Goal: Task Accomplishment & Management: Manage account settings

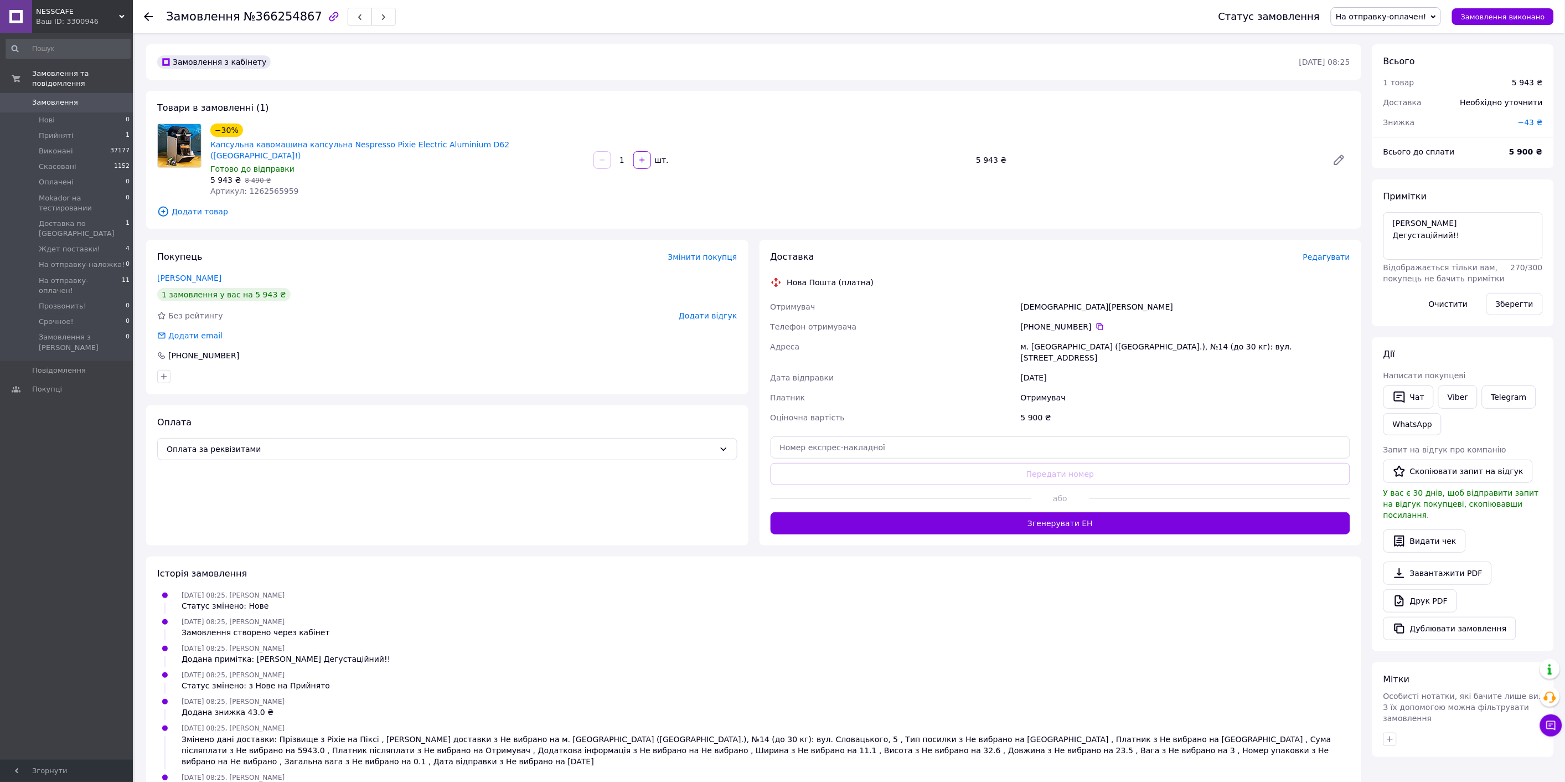
click at [1313, 252] on span "Редагувати" at bounding box center [1326, 256] width 47 height 9
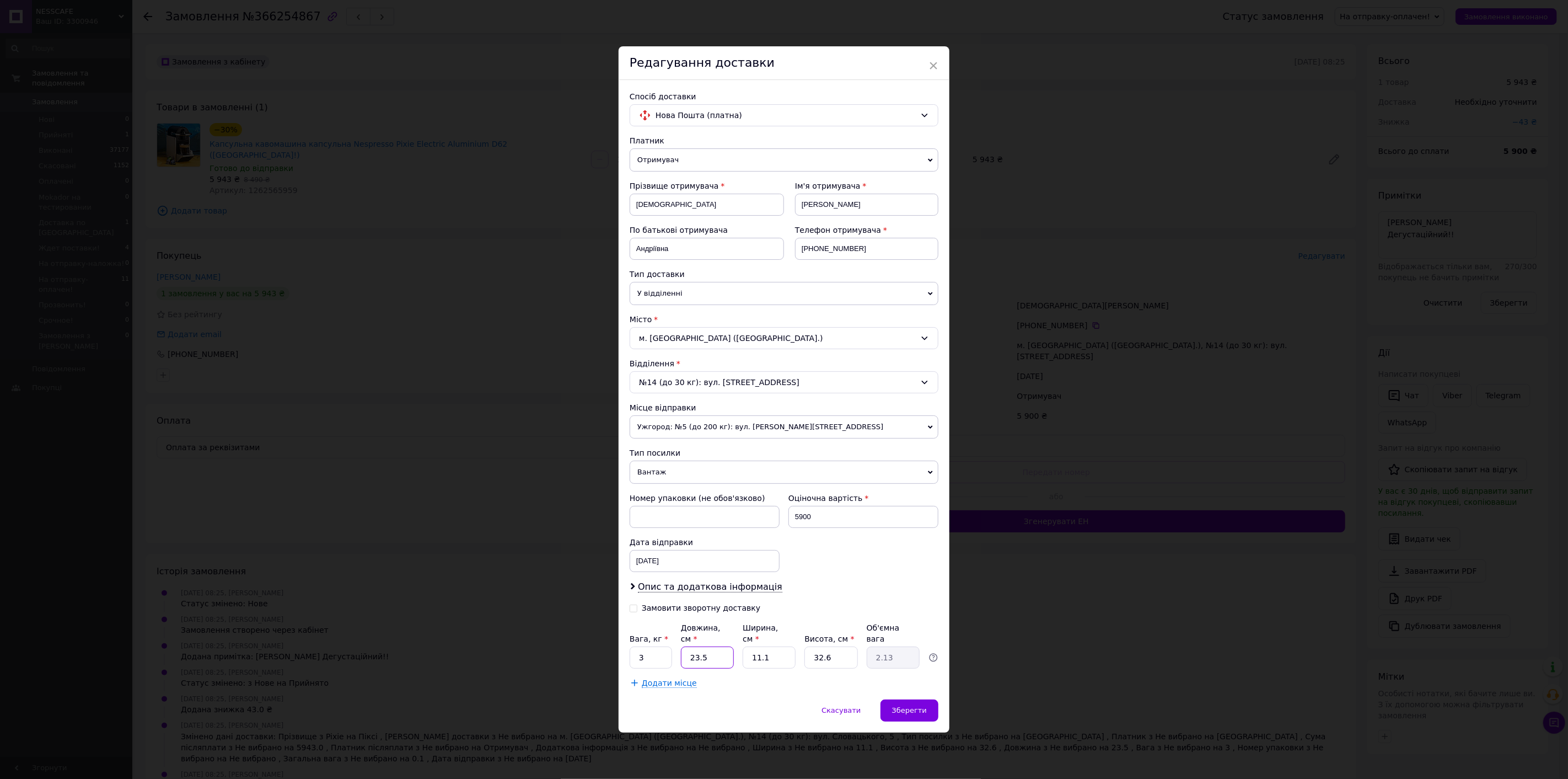
drag, startPoint x: 710, startPoint y: 652, endPoint x: 681, endPoint y: 652, distance: 29.0
click at [681, 652] on input "23.5" at bounding box center [707, 657] width 53 height 22
type input "3"
type input "0.27"
type input "37"
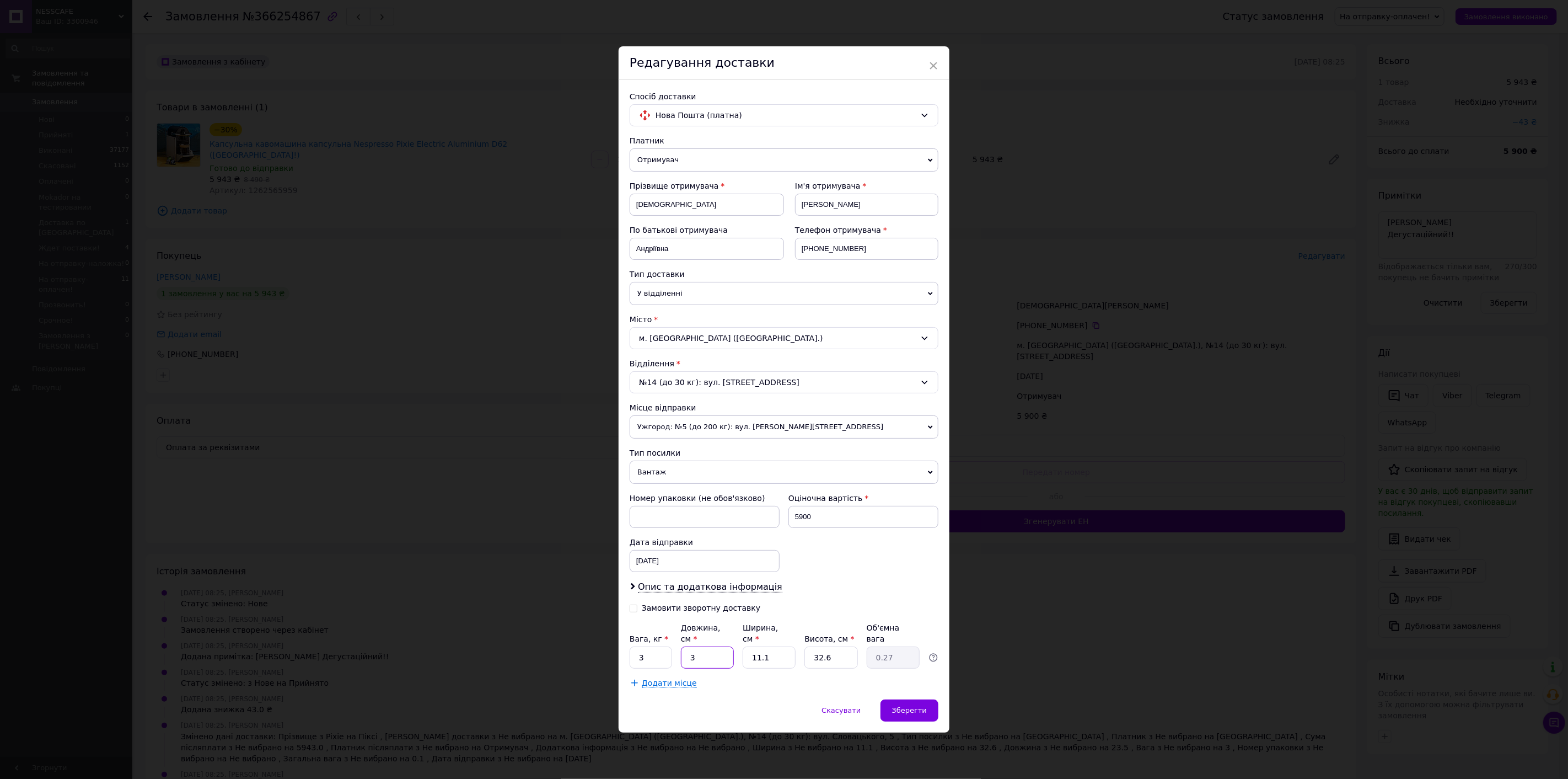
type input "3.35"
type input "37"
drag, startPoint x: 764, startPoint y: 656, endPoint x: 748, endPoint y: 655, distance: 16.0
click at [748, 655] on input "11.1" at bounding box center [769, 657] width 53 height 22
type input "2"
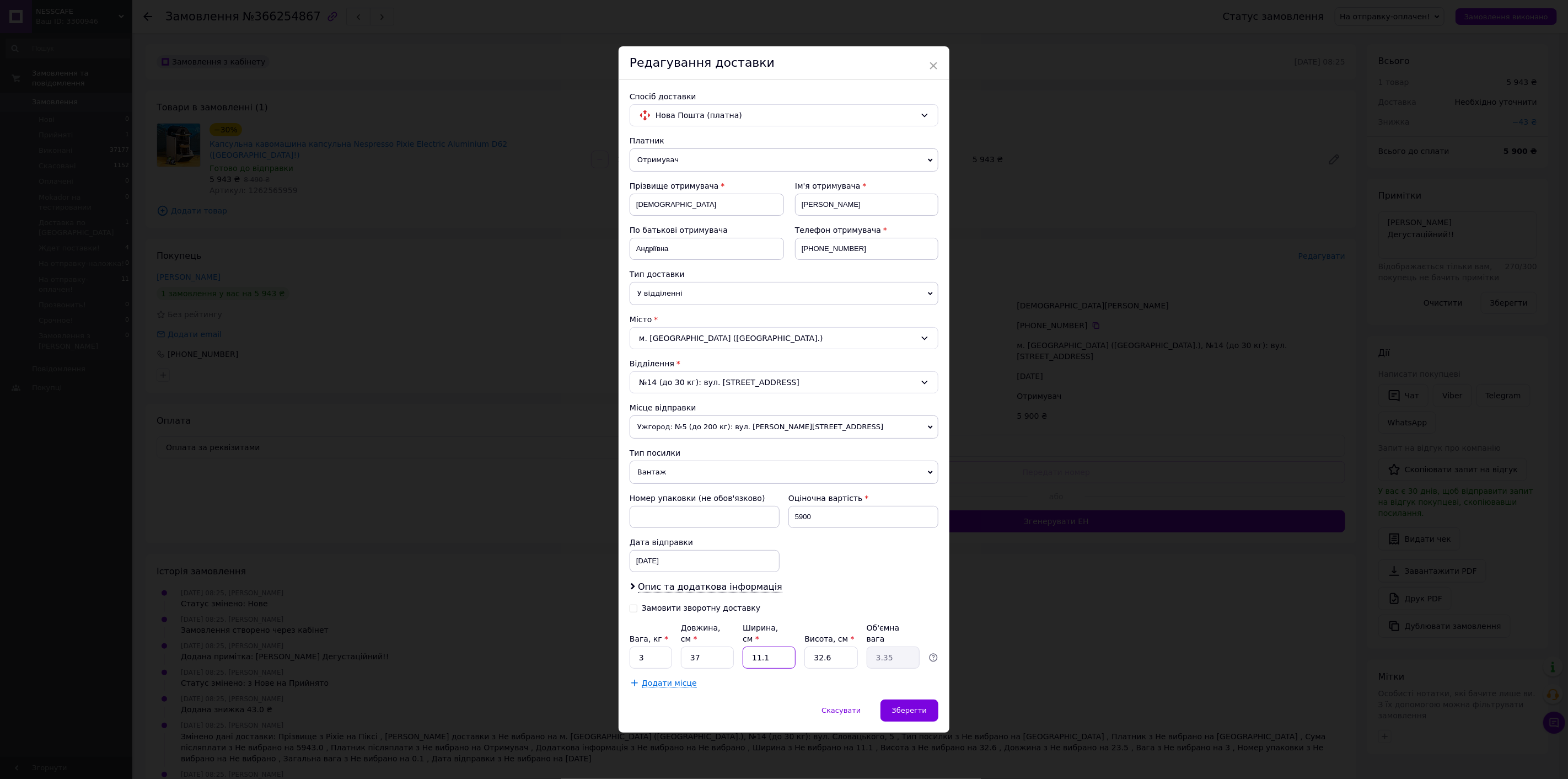
type input "0.6"
type input "20"
type input "6.03"
type input "20"
drag, startPoint x: 828, startPoint y: 652, endPoint x: 809, endPoint y: 652, distance: 19.0
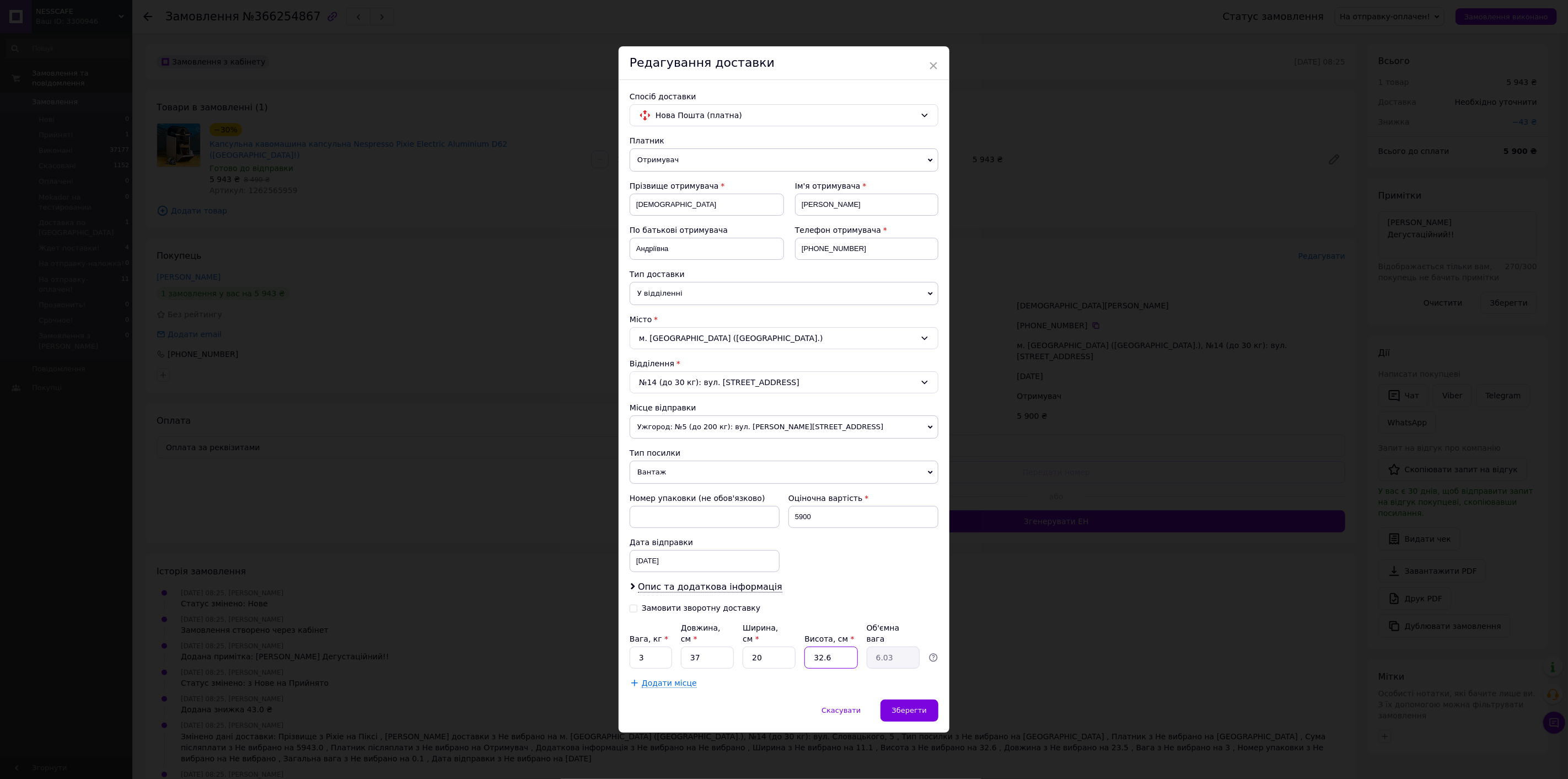
click at [809, 652] on input "32.6" at bounding box center [831, 657] width 53 height 22
type input "3"
type input "0.56"
type input "30"
type input "5.55"
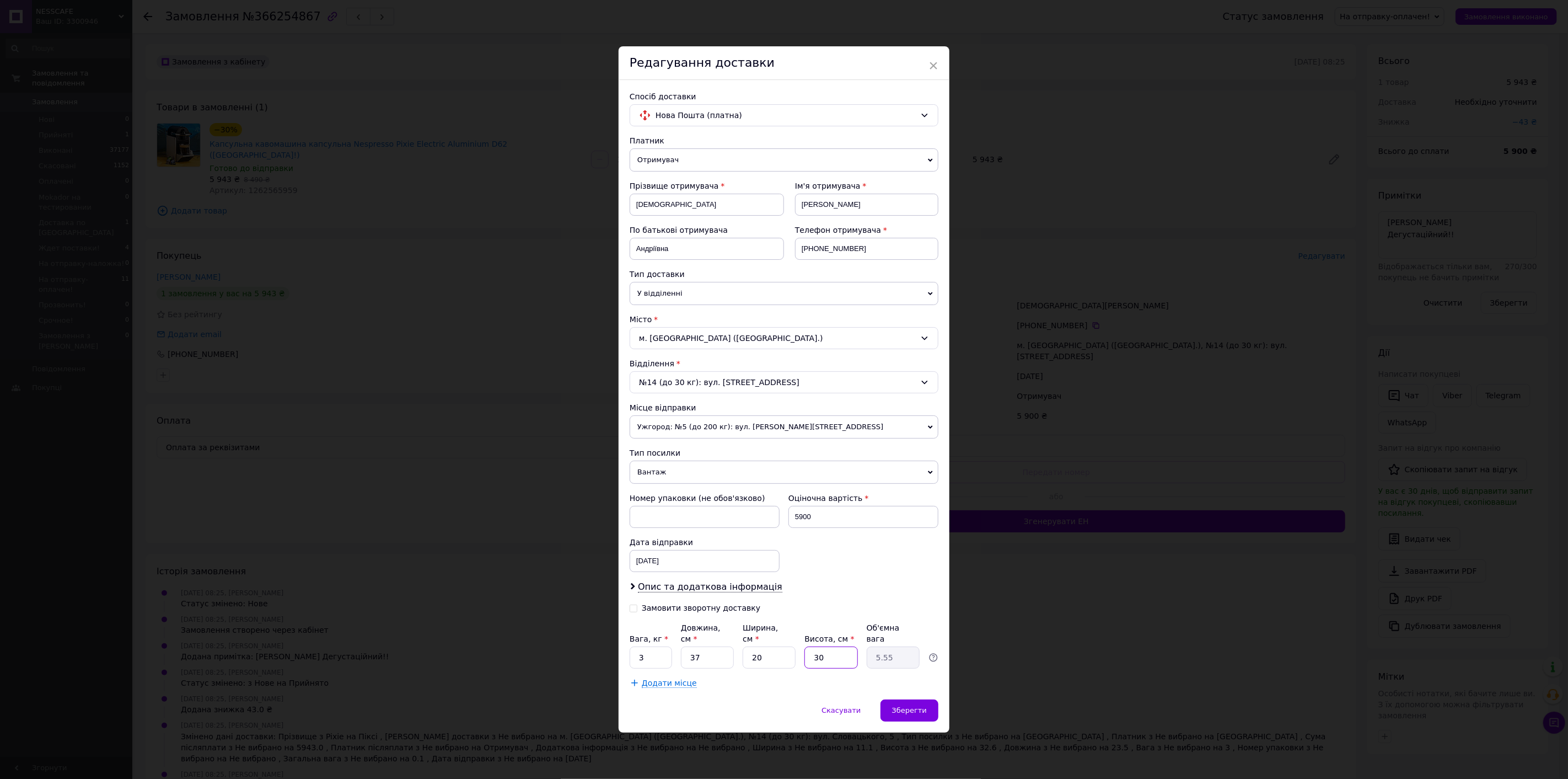
type input "30"
click at [632, 650] on input "3" at bounding box center [651, 657] width 43 height 22
type input "5"
click at [906, 706] on span "Зберегти" at bounding box center [910, 710] width 35 height 8
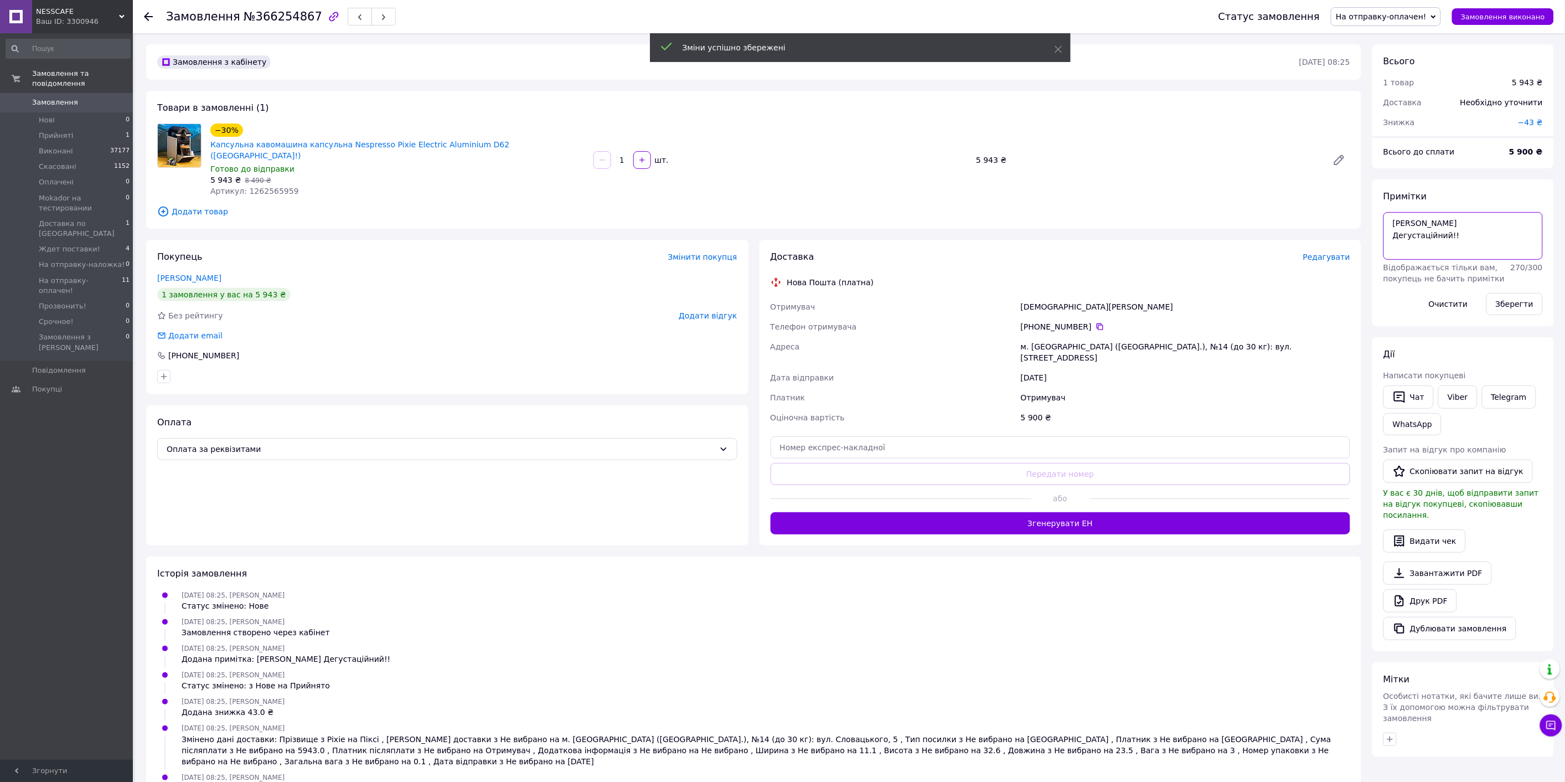
click at [1452, 224] on textarea "Ібан Стукаліна Дегустаційний!!" at bounding box center [1462, 236] width 159 height 48
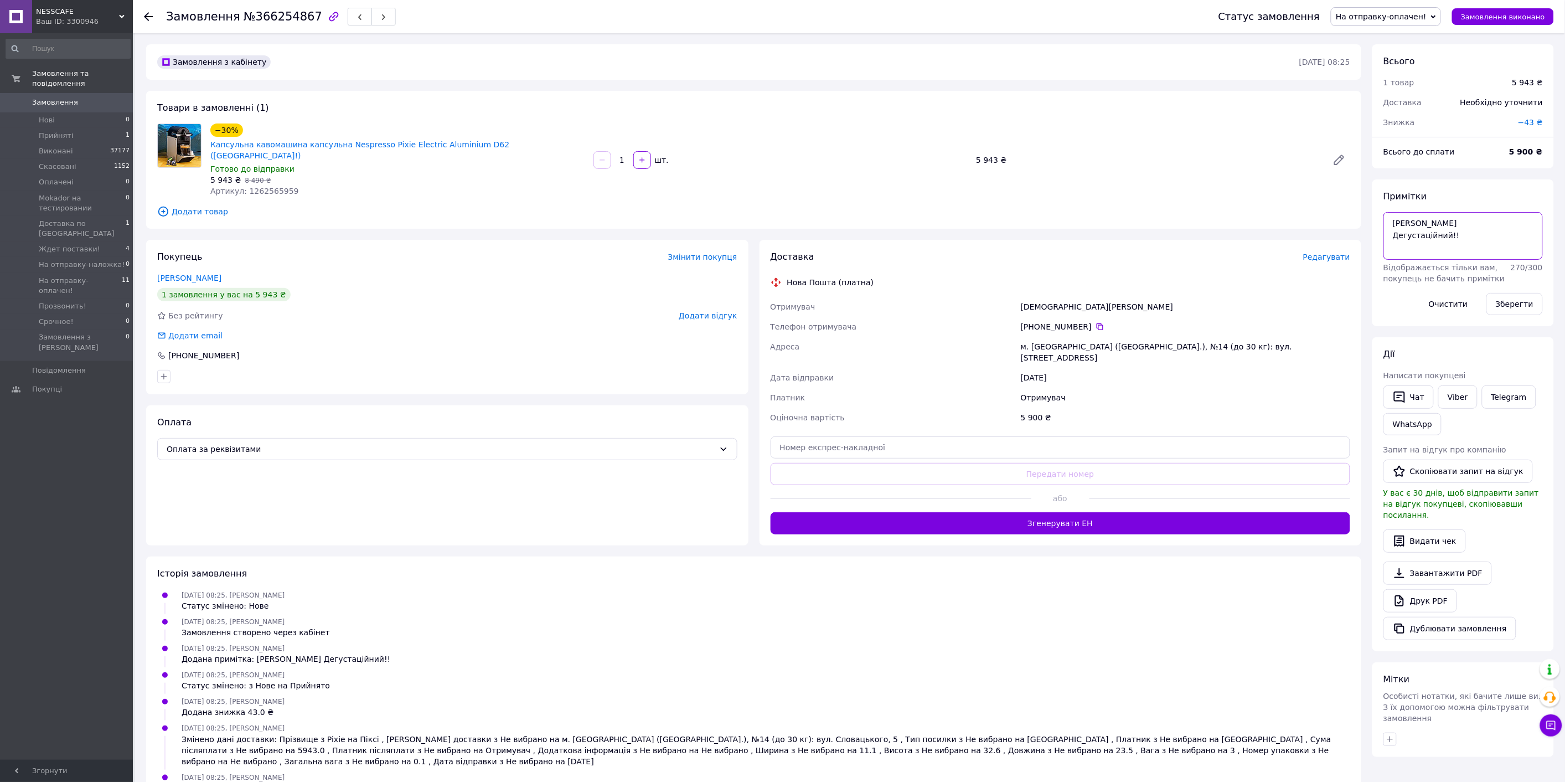
click at [1391, 223] on textarea "Ібан Стукаліна Дегустаційний!!" at bounding box center [1462, 236] width 159 height 48
drag, startPoint x: 1431, startPoint y: 222, endPoint x: 1390, endPoint y: 224, distance: 41.0
click at [1390, 224] on textarea "gj ntktajye Ібан Стукаліна Дегустаційний!!" at bounding box center [1462, 236] width 159 height 48
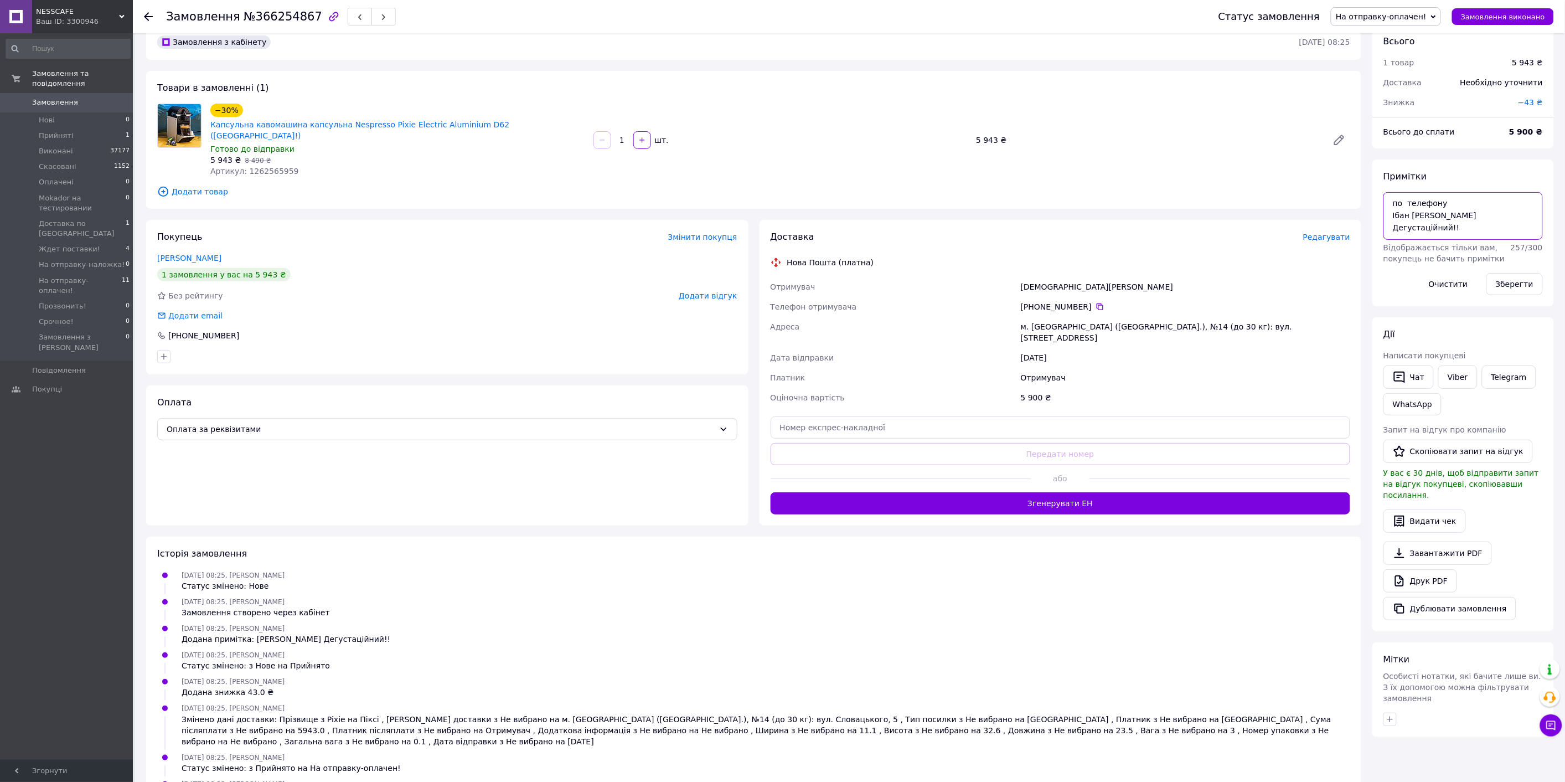
scroll to position [40, 0]
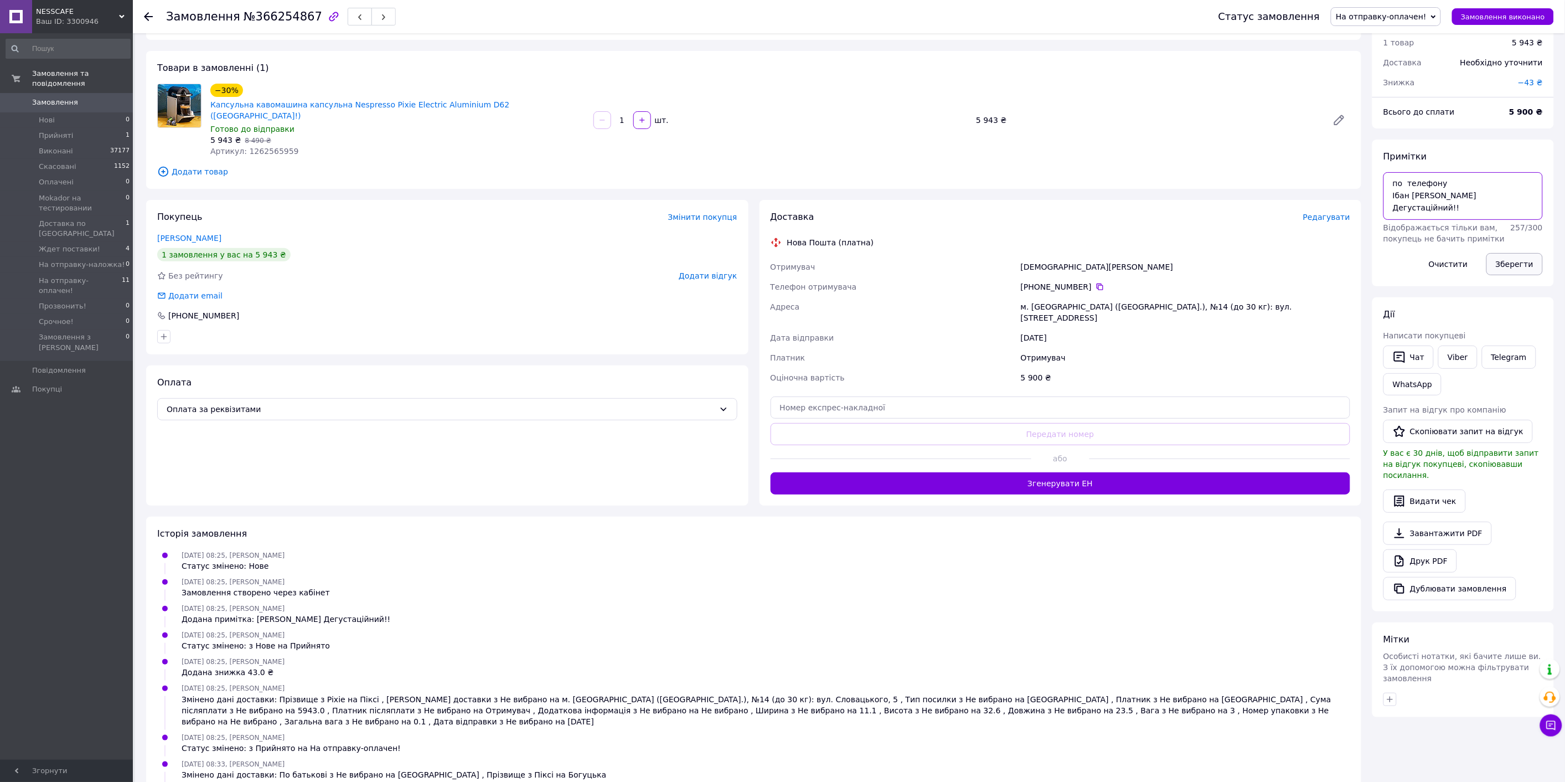
type textarea "по телефону Ібан Стукаліна Дегустаційний!!"
click at [1515, 256] on button "Зберегти" at bounding box center [1514, 264] width 56 height 22
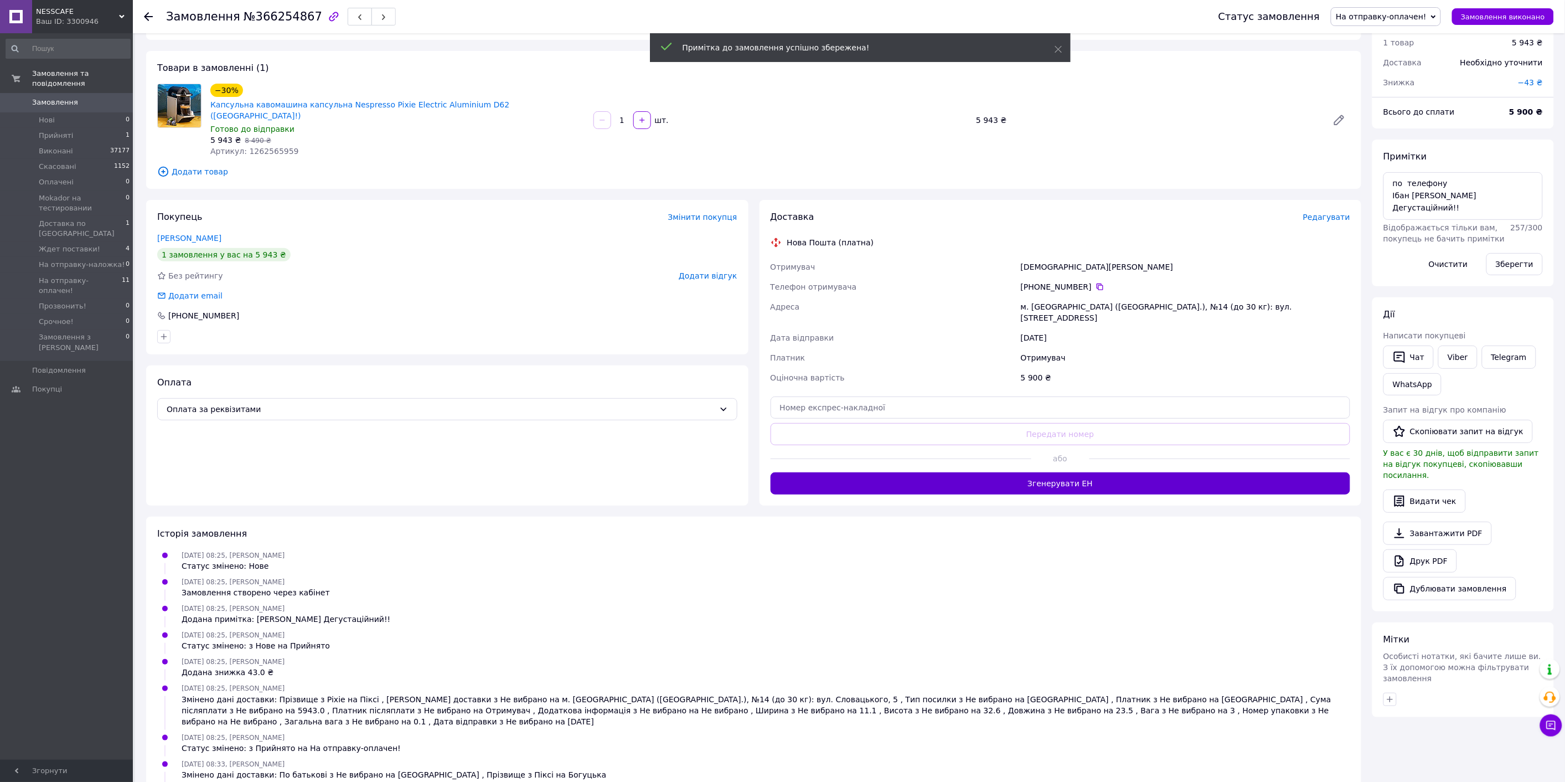
click at [1066, 472] on button "Згенерувати ЕН" at bounding box center [1061, 483] width 580 height 22
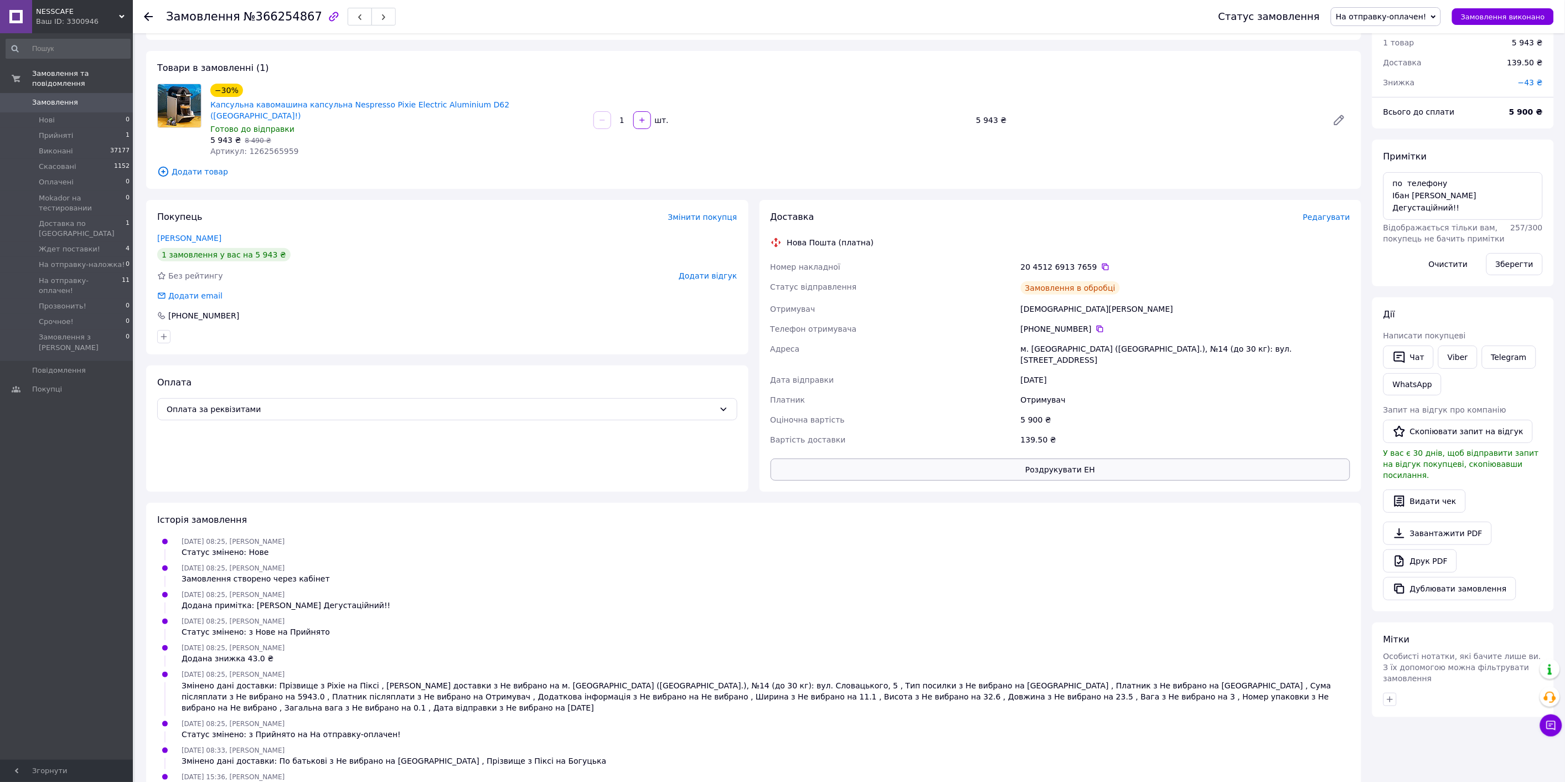
click at [1091, 458] on button "Роздрукувати ЕН" at bounding box center [1061, 469] width 580 height 22
drag, startPoint x: 1050, startPoint y: 238, endPoint x: 783, endPoint y: 211, distance: 268.7
click at [783, 211] on div "Доставка Редагувати Нова Пошта (платна) Номер накладної 20 4512 6913 7659   Ста…" at bounding box center [1061, 346] width 580 height 270
copy div "Нова Пошта (платна) Номер накладної 20 4512 6913 7659"
click at [1415, 386] on link "WhatsApp" at bounding box center [1412, 384] width 58 height 22
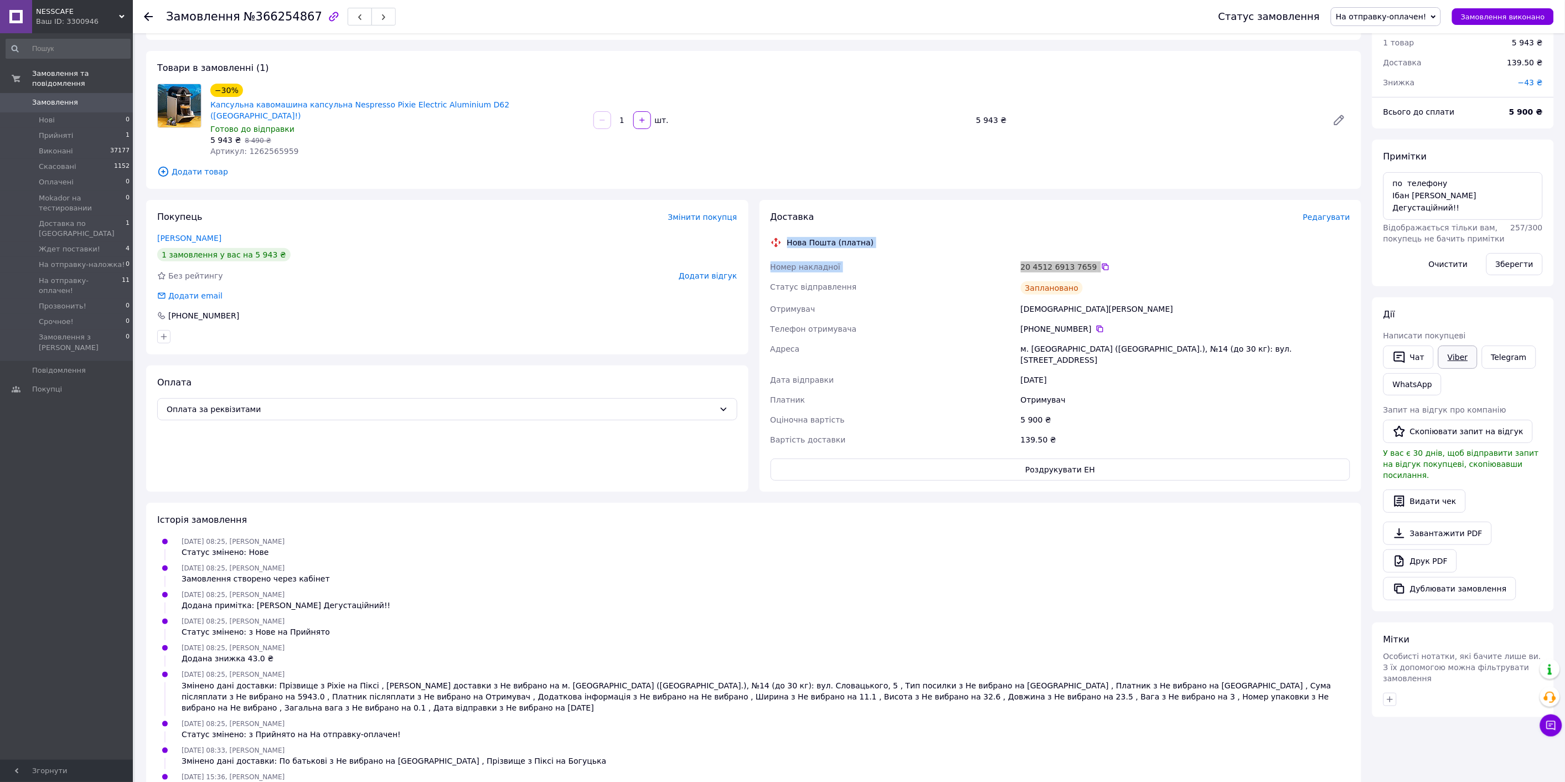
click at [1456, 356] on link "Viber" at bounding box center [1457, 356] width 39 height 23
click at [1524, 7] on div "Статус замовлення На отправку-оплачен! Прийнято Виконано Скасовано Оплачено Mok…" at bounding box center [1380, 16] width 347 height 19
click at [1523, 13] on span "Замовлення виконано" at bounding box center [1503, 17] width 84 height 8
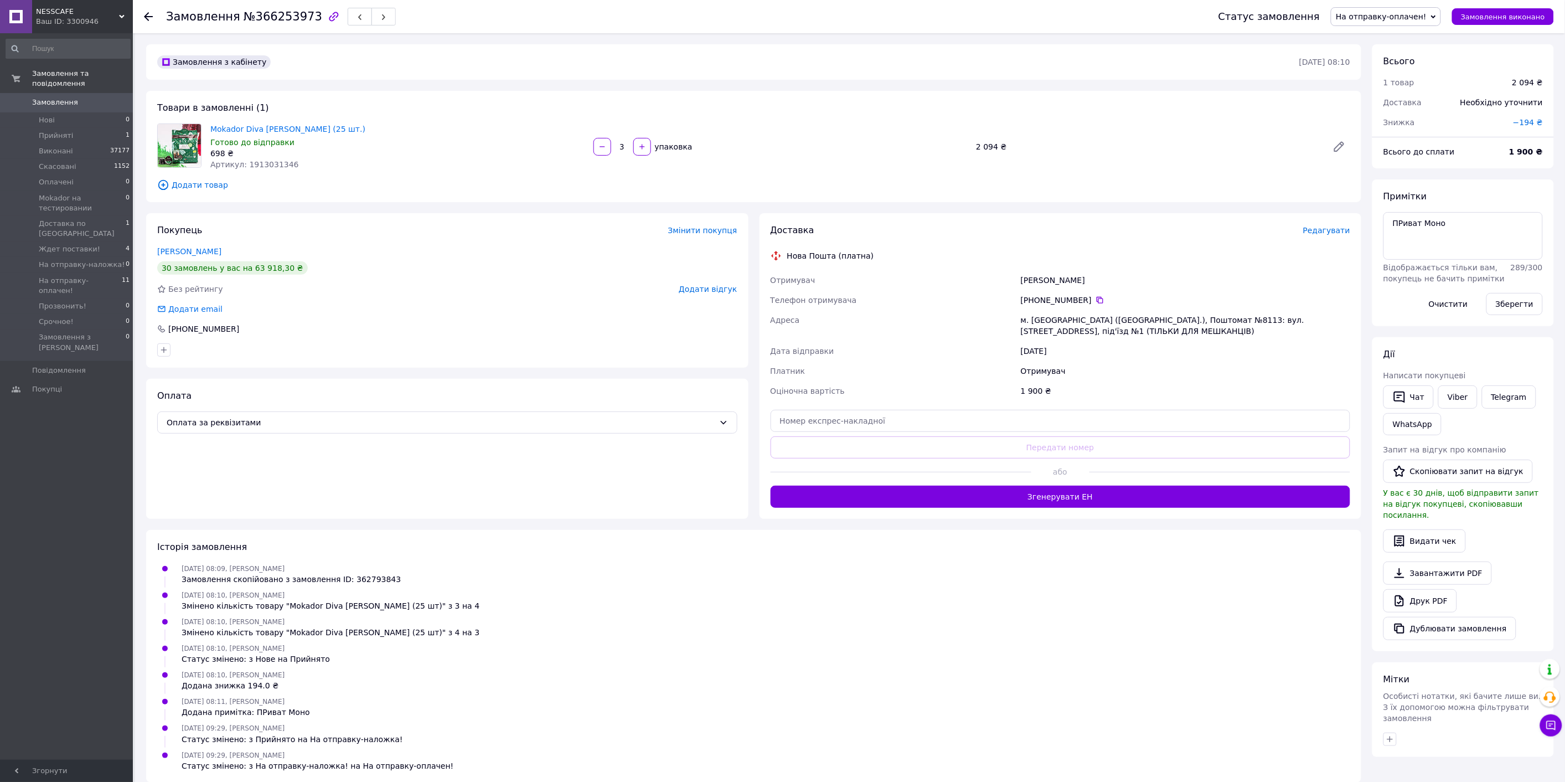
click at [1340, 230] on span "Редагувати" at bounding box center [1326, 230] width 47 height 9
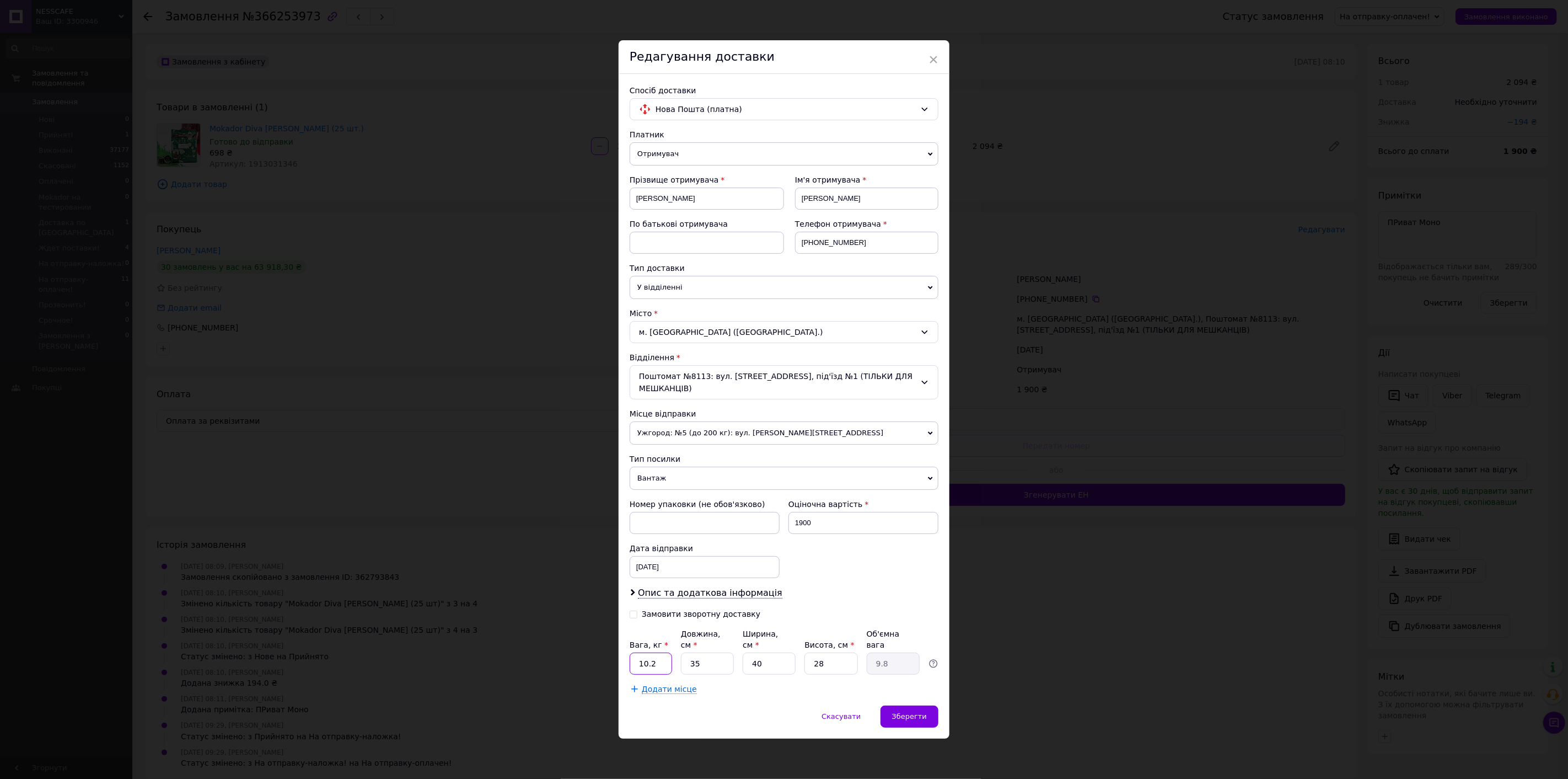
drag, startPoint x: 654, startPoint y: 660, endPoint x: 635, endPoint y: 660, distance: 19.0
click at [635, 660] on input "10.2" at bounding box center [651, 663] width 43 height 22
type input "2"
drag, startPoint x: 694, startPoint y: 662, endPoint x: 701, endPoint y: 657, distance: 8.6
click at [695, 660] on input "35" at bounding box center [707, 663] width 53 height 22
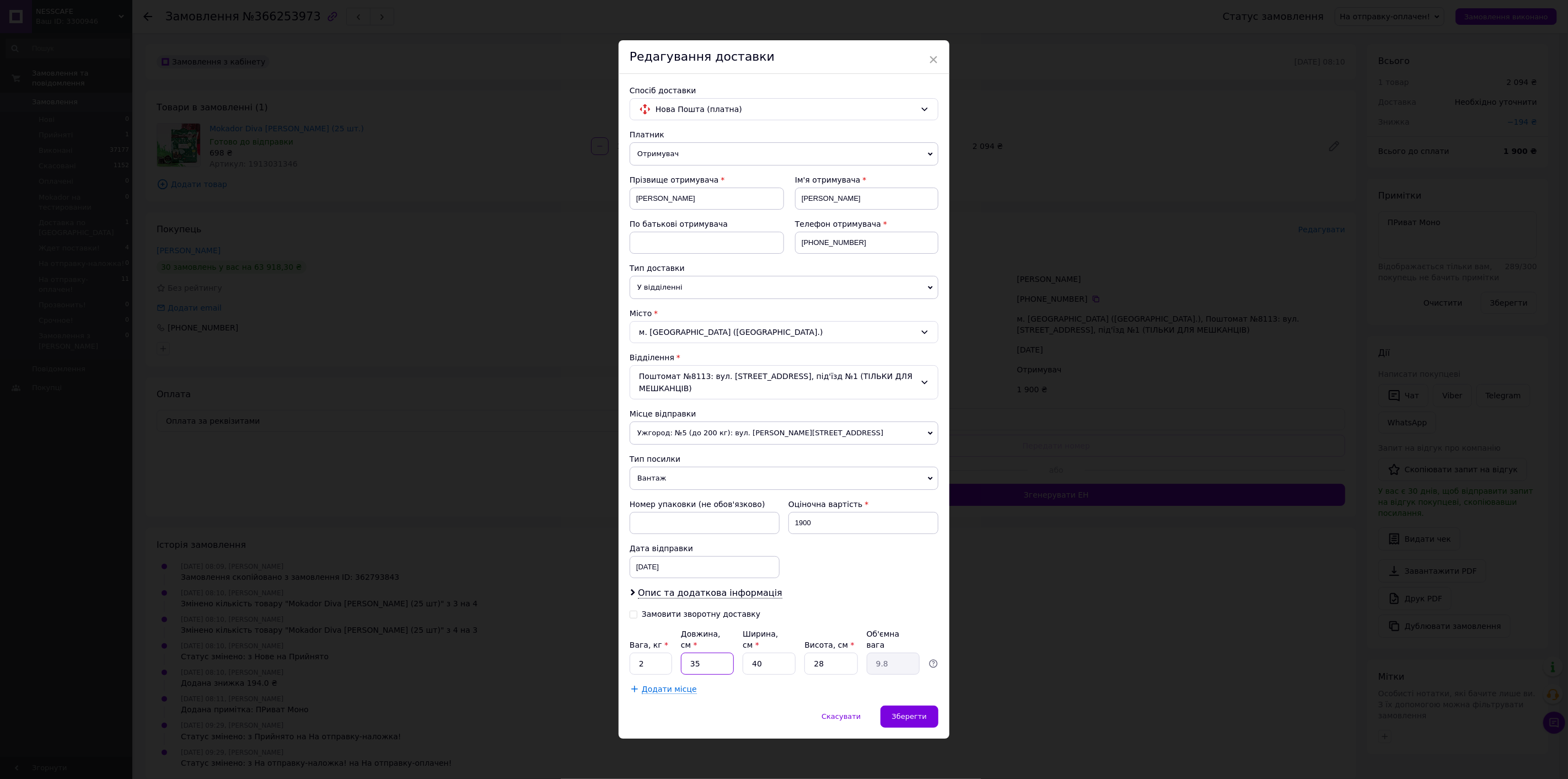
type input "53"
type input "14.84"
click at [697, 658] on input "53" at bounding box center [707, 663] width 53 height 22
type input "2"
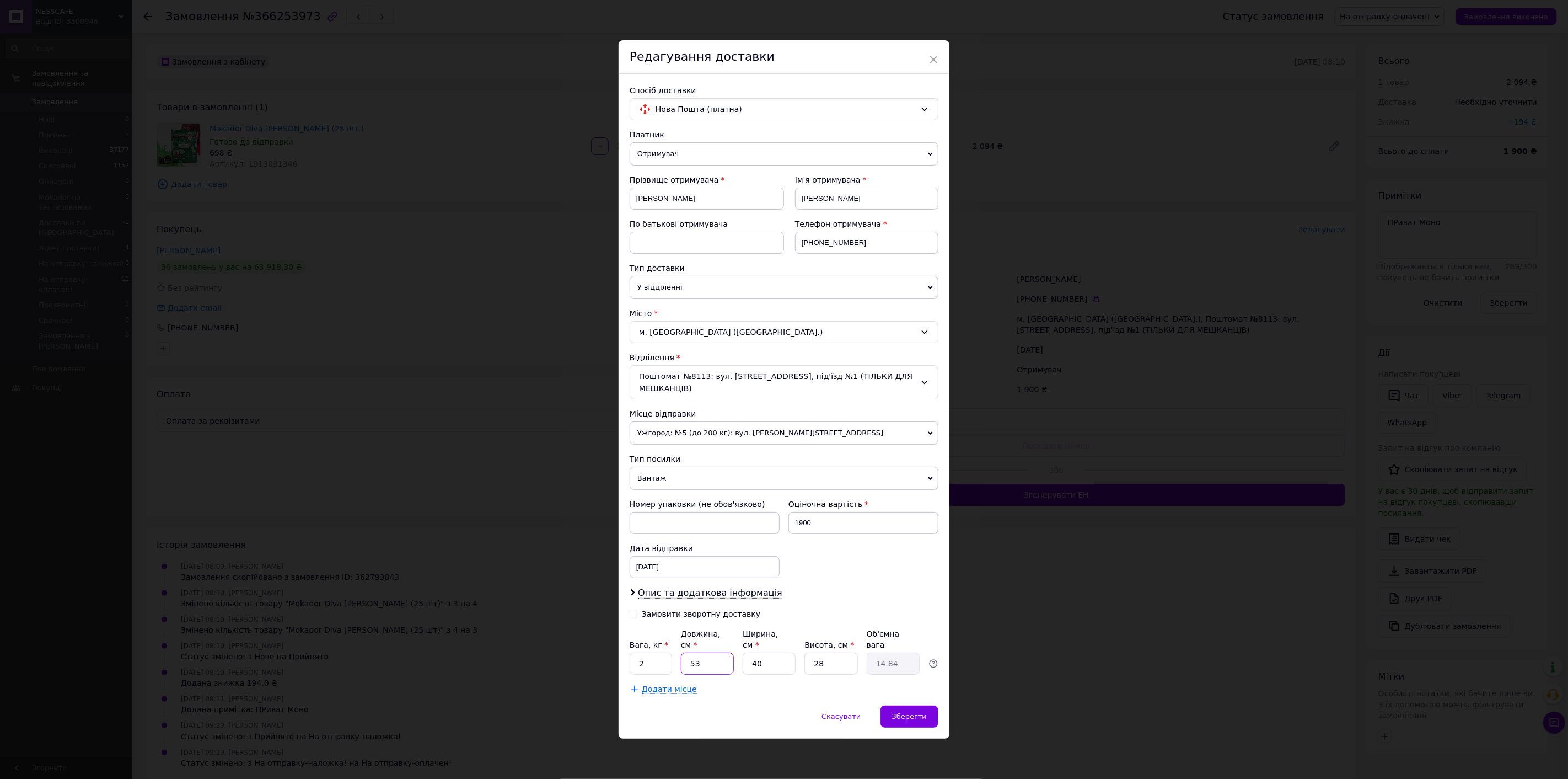
type input "0.56"
type input "24"
type input "6.72"
type input "24"
drag, startPoint x: 763, startPoint y: 657, endPoint x: 747, endPoint y: 657, distance: 16.0
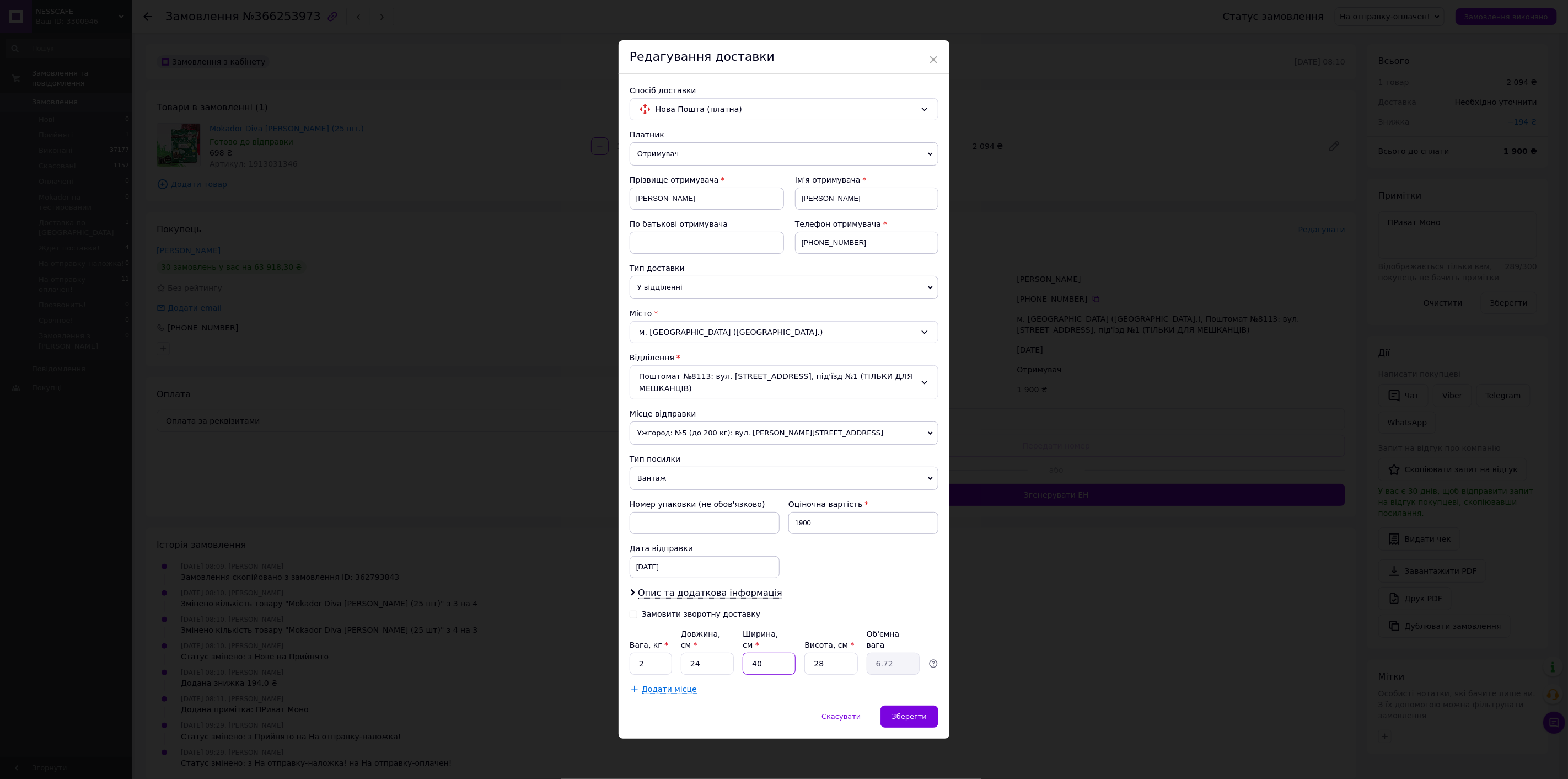
click at [746, 657] on input "40" at bounding box center [769, 663] width 53 height 22
type input "1"
type input "0.17"
type input "17"
type input "2.86"
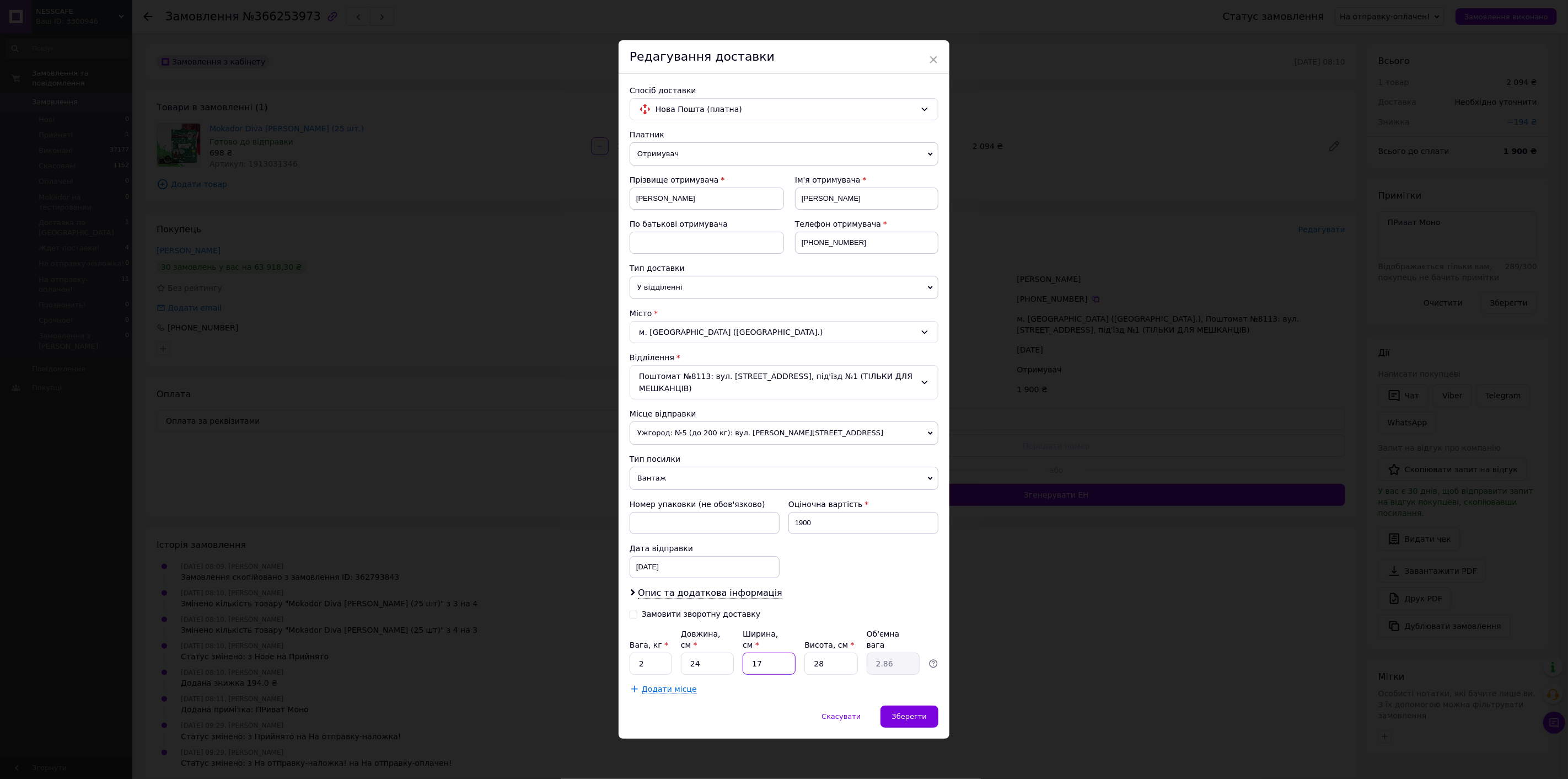
type input "17"
drag, startPoint x: 824, startPoint y: 660, endPoint x: 807, endPoint y: 659, distance: 17.0
click at [807, 659] on input "28" at bounding box center [831, 663] width 53 height 22
type input "9"
type input "0.92"
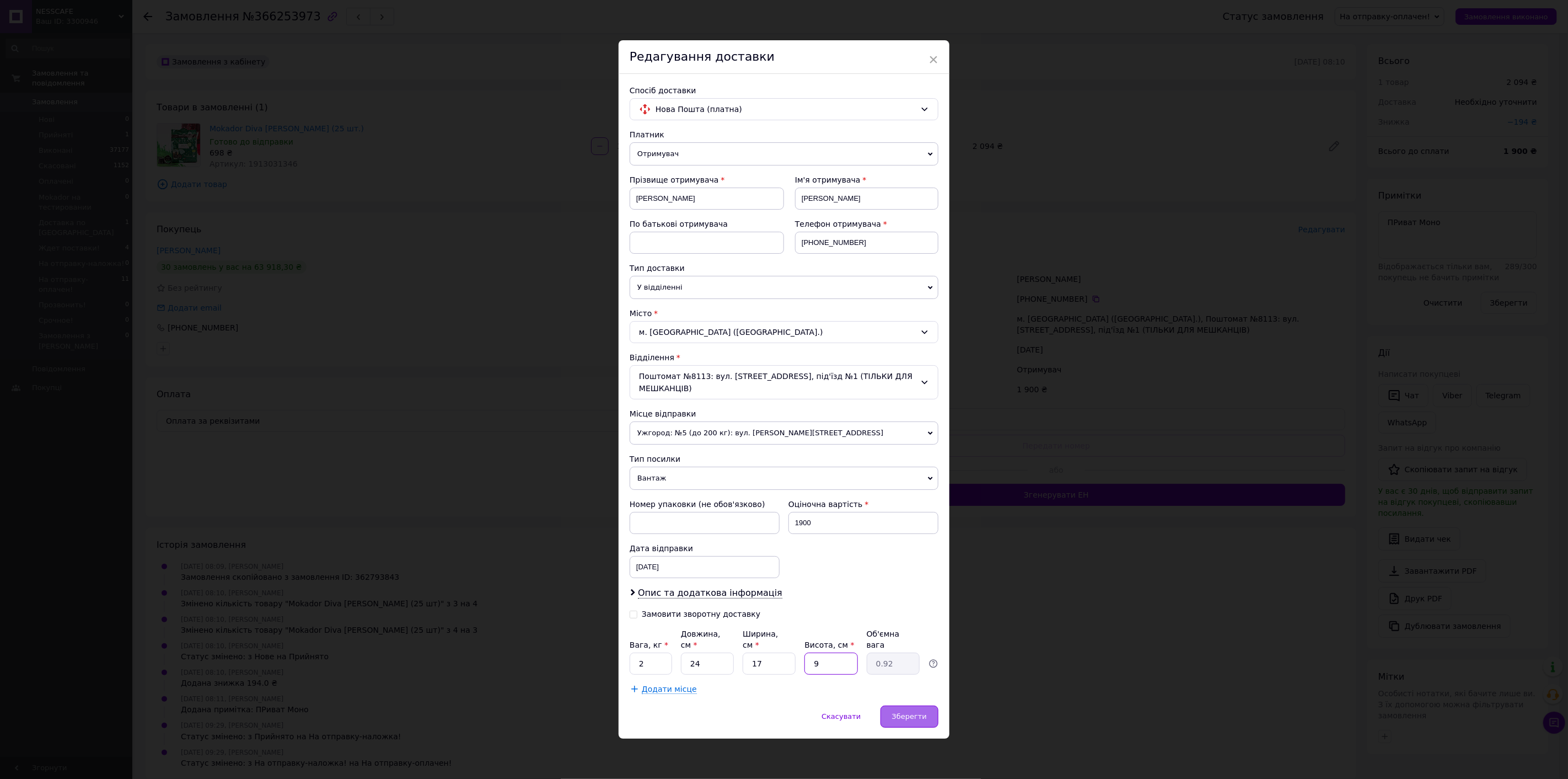
type input "9"
click at [927, 708] on div "Зберегти" at bounding box center [910, 716] width 58 height 22
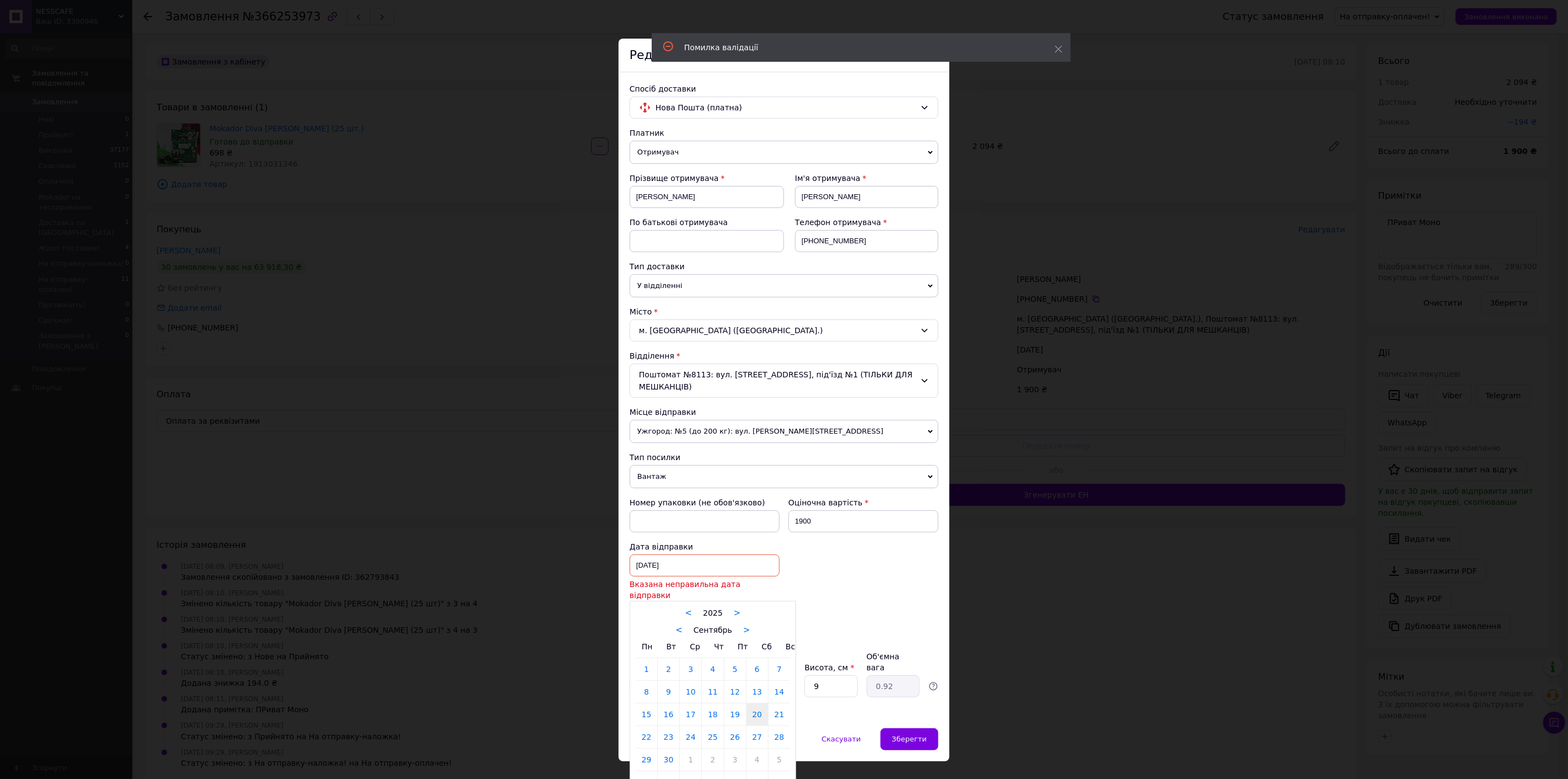
click at [676, 573] on div "20.09.2025 < 2025 > < Сентябрь > Пн Вт Ср Чт Пт Сб Вс 1 2 3 4 5 6 7 8 9 10 11 1…" at bounding box center [704, 565] width 150 height 22
click at [743, 625] on link ">" at bounding box center [746, 630] width 7 height 10
click at [776, 680] on link "12" at bounding box center [780, 691] width 22 height 22
type input "[DATE]"
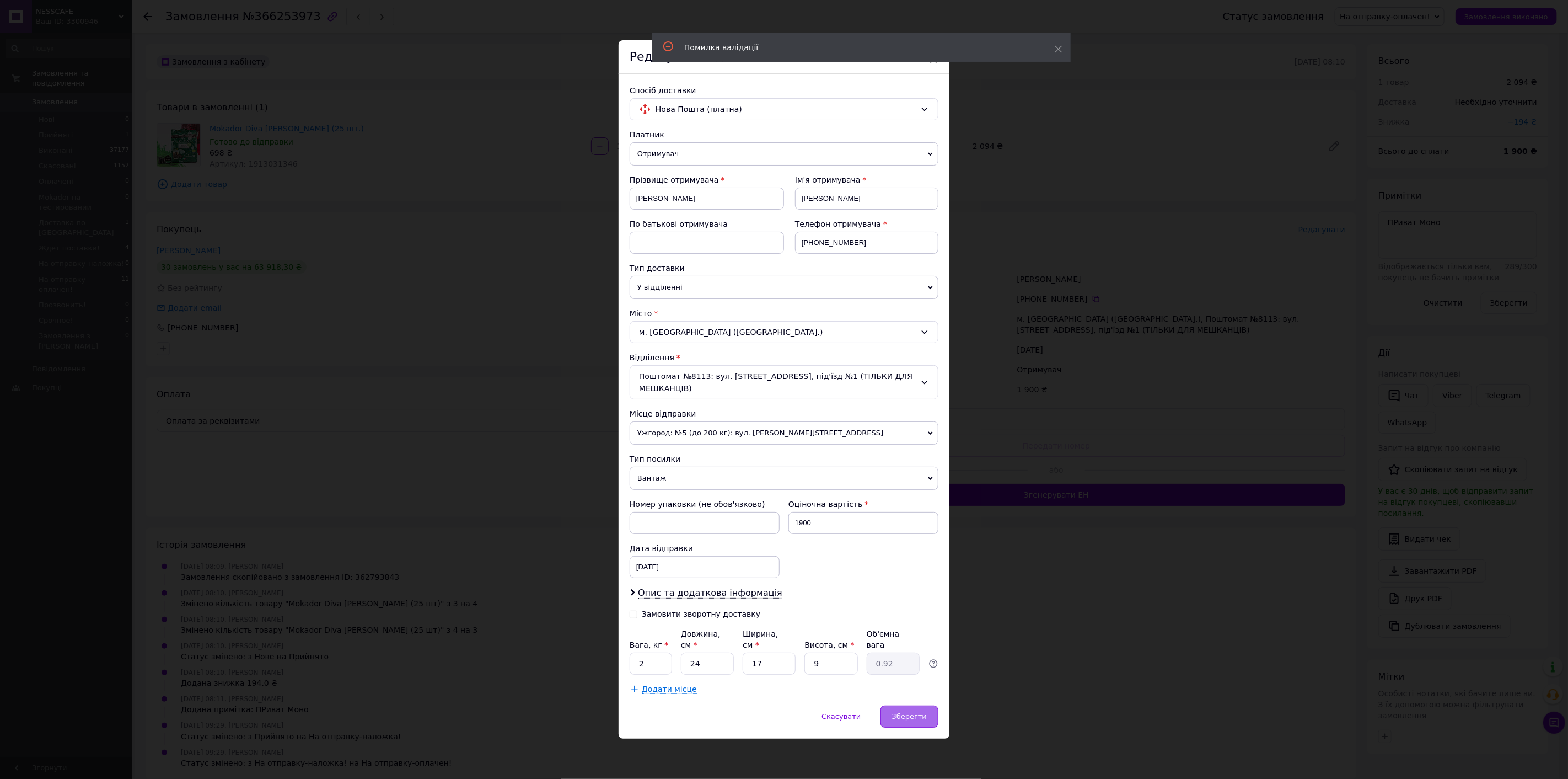
click at [889, 707] on div "Зберегти" at bounding box center [910, 716] width 58 height 22
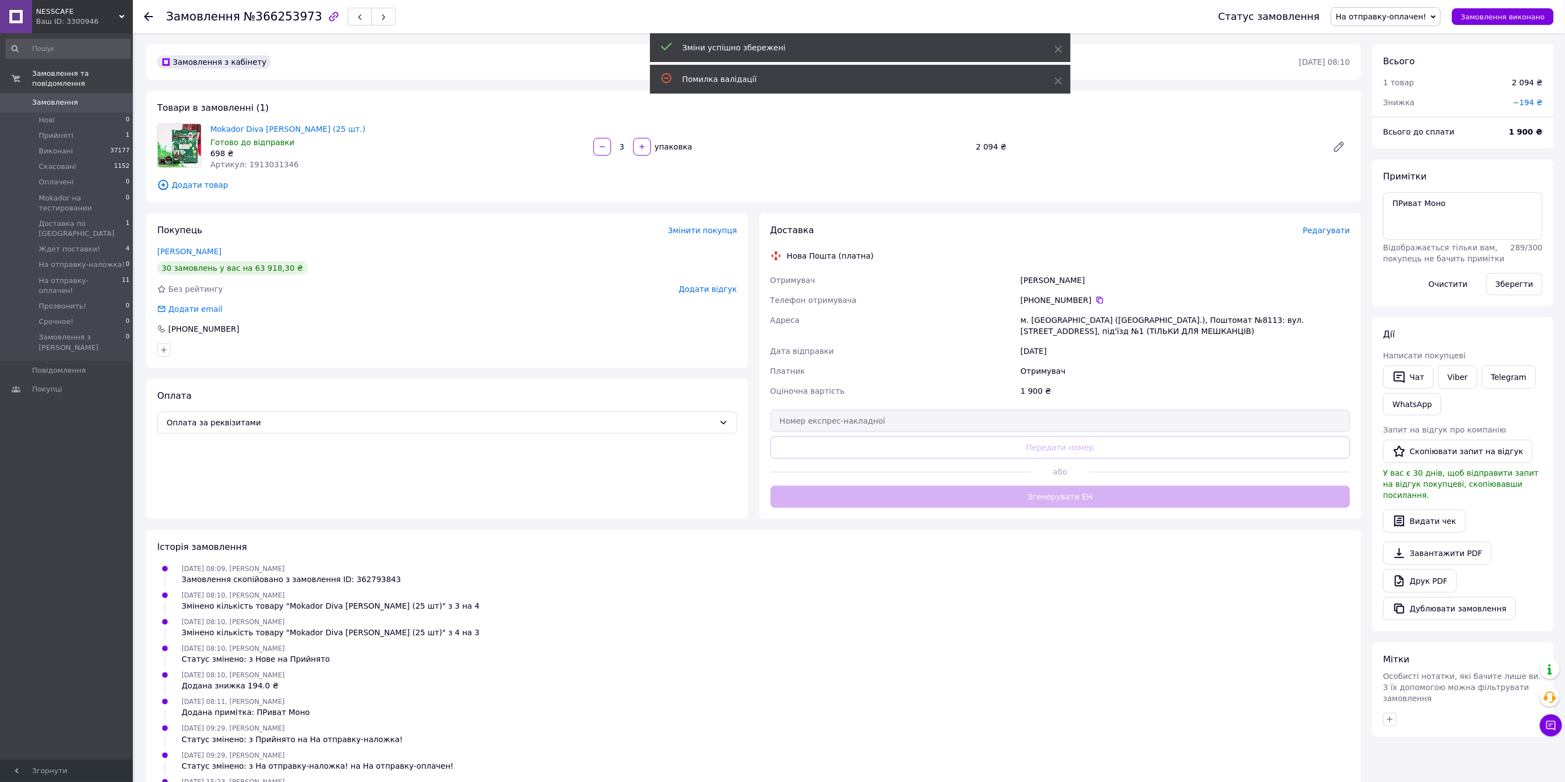
click at [1055, 498] on div "Доставка Редагувати Нова Пошта (платна) Отримувач Перехейда Максим Телефон отри…" at bounding box center [1061, 365] width 580 height 283
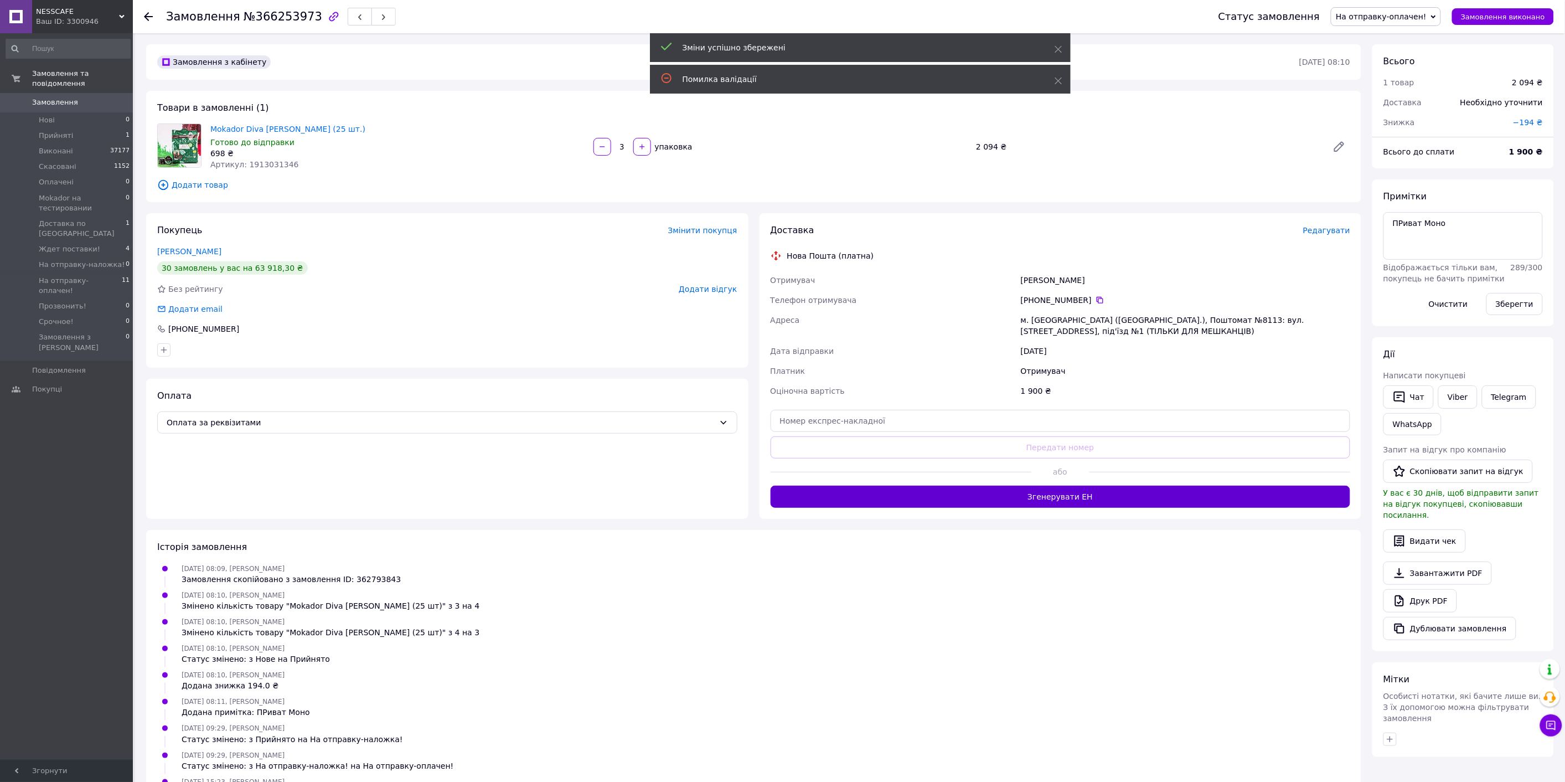
click at [1055, 497] on button "Згенерувати ЕН" at bounding box center [1061, 496] width 580 height 22
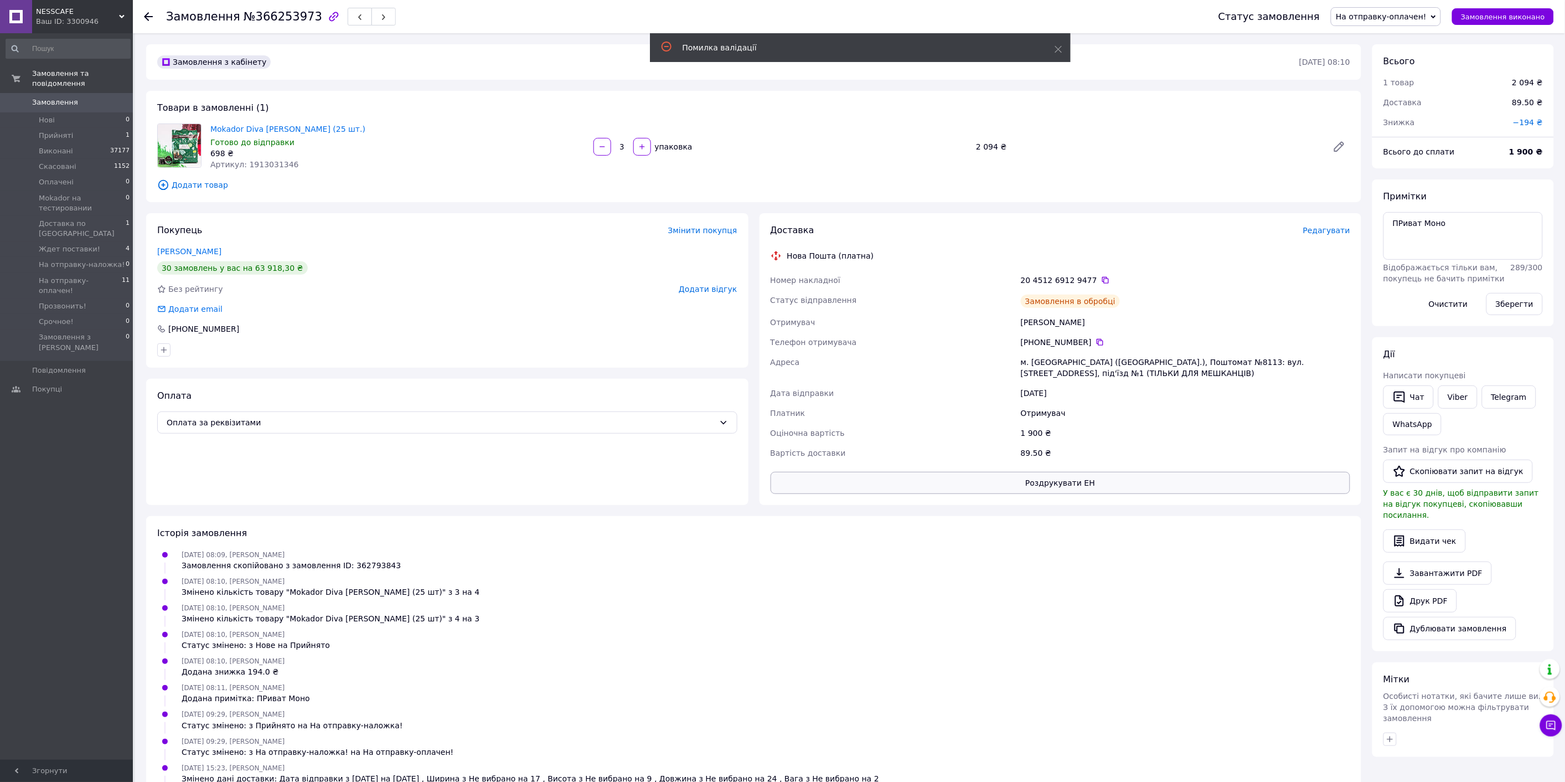
click at [1077, 483] on button "Роздрукувати ЕН" at bounding box center [1061, 483] width 580 height 22
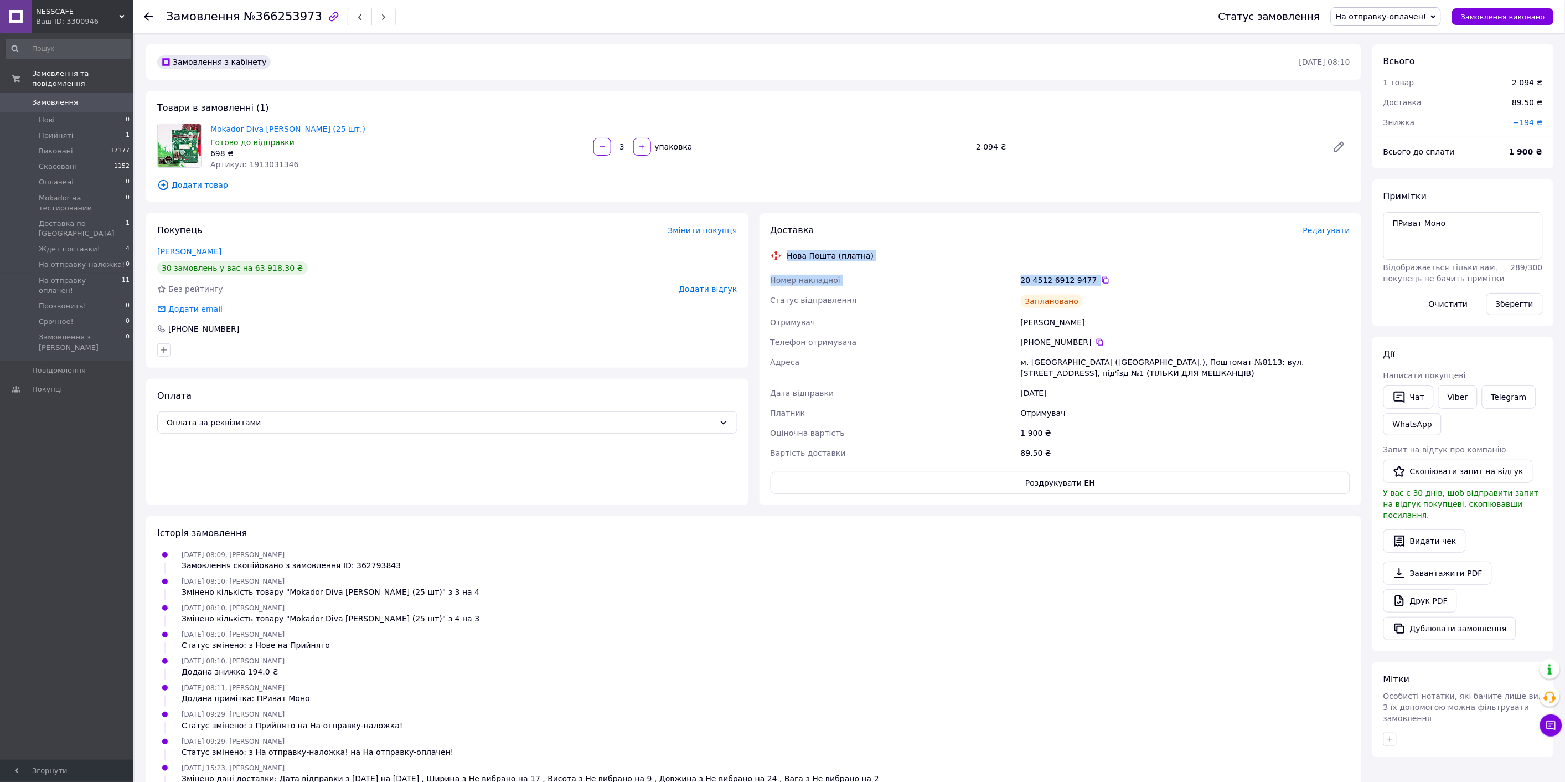
drag, startPoint x: 1110, startPoint y: 278, endPoint x: 784, endPoint y: 255, distance: 326.3
click at [784, 255] on div "Доставка Редагувати Нова Пошта (платна) Номер накладної 20 4512 6912 9477   Ста…" at bounding box center [1061, 359] width 580 height 270
copy div "Нова Пошта (платна) Номер накладної 20 4512 6912 9477"
click at [1446, 392] on link "Viber" at bounding box center [1457, 396] width 39 height 23
click at [1513, 6] on div "Статус замовлення На отправку-оплачен! Прийнято Виконано Скасовано Оплачено Mok…" at bounding box center [1375, 16] width 358 height 33
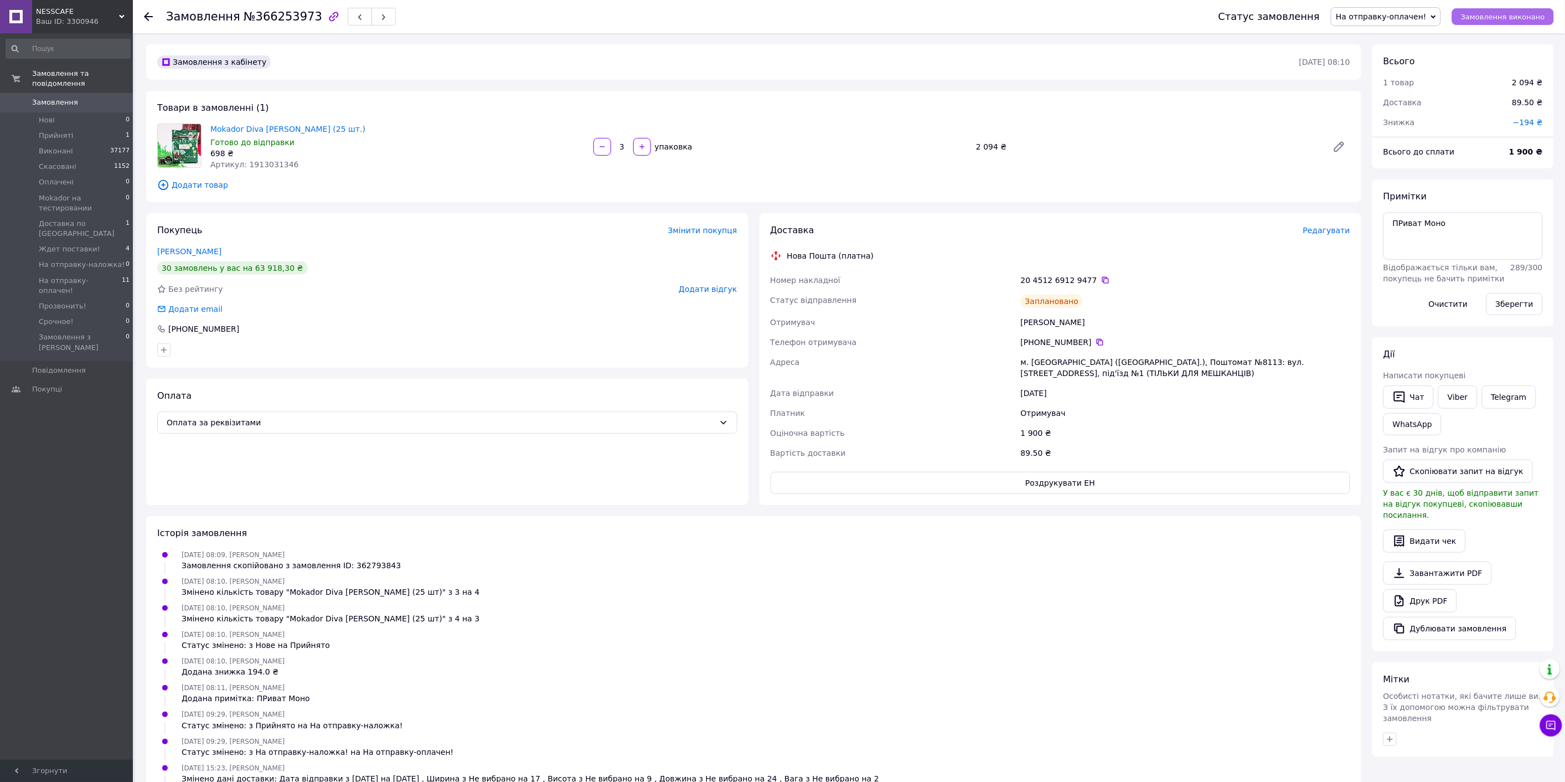
click at [1511, 17] on span "Замовлення виконано" at bounding box center [1503, 17] width 84 height 8
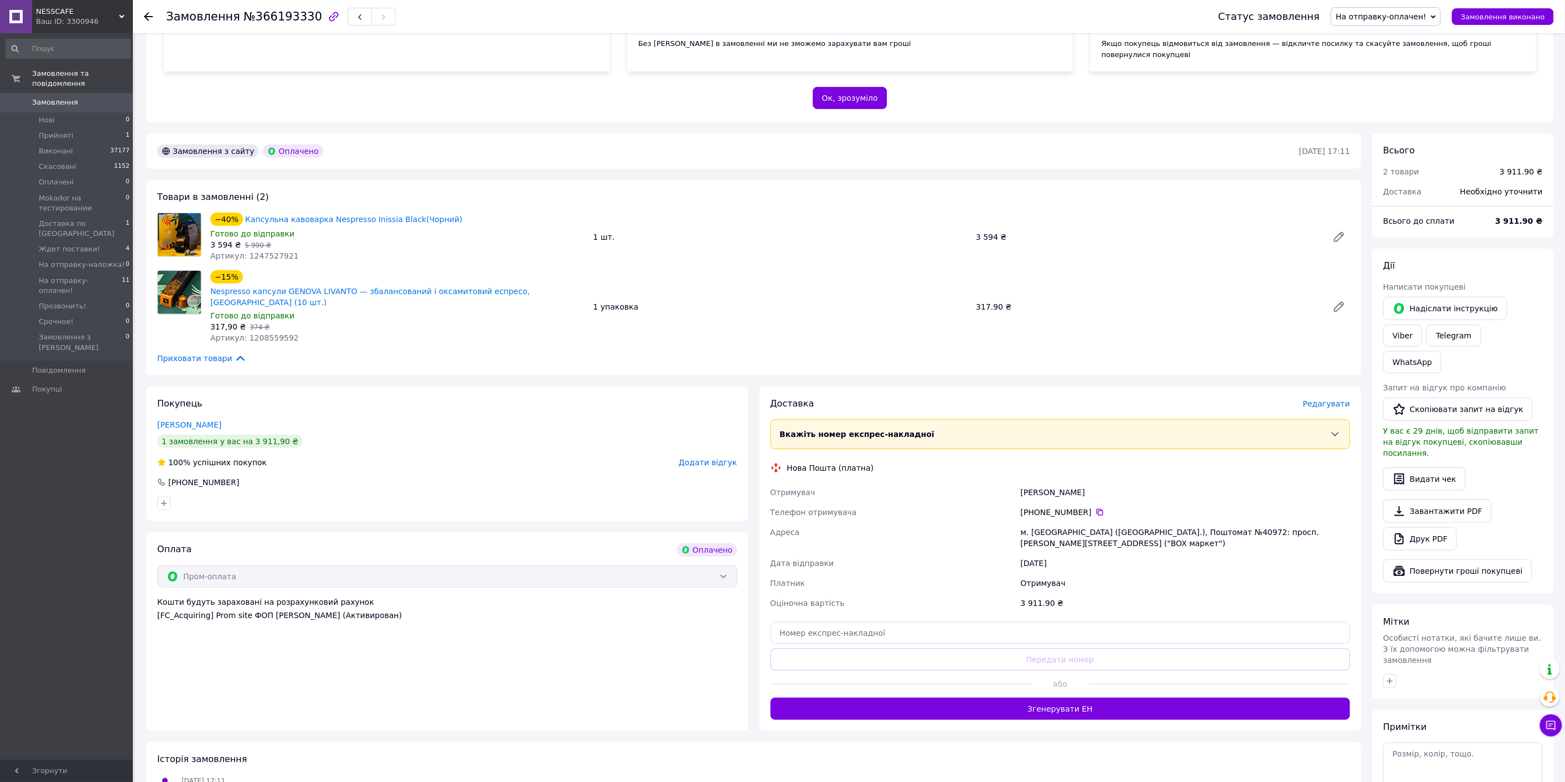
scroll to position [184, 0]
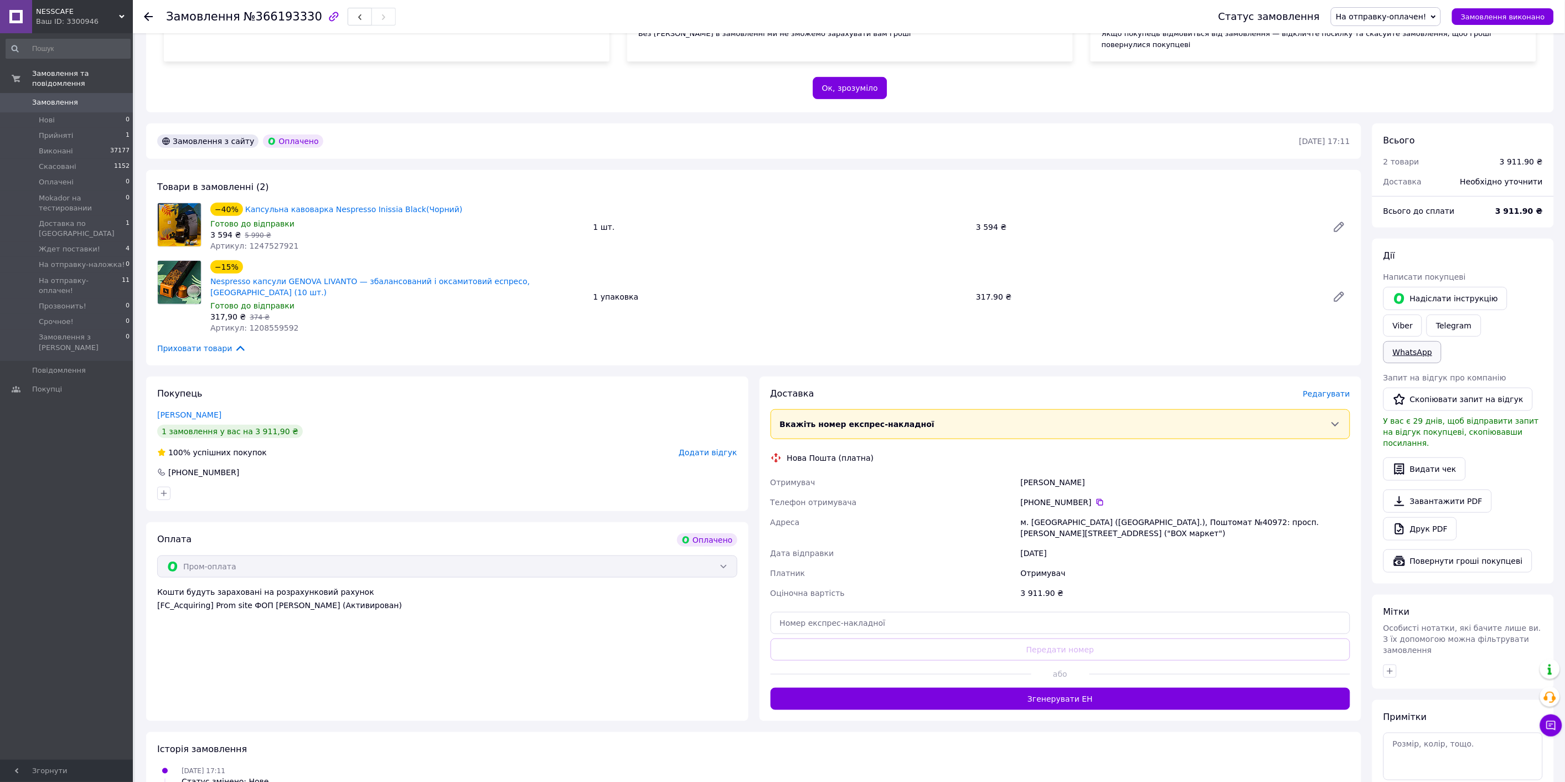
click at [1441, 341] on link "WhatsApp" at bounding box center [1412, 352] width 58 height 22
click at [1321, 389] on span "Редагувати" at bounding box center [1326, 393] width 47 height 9
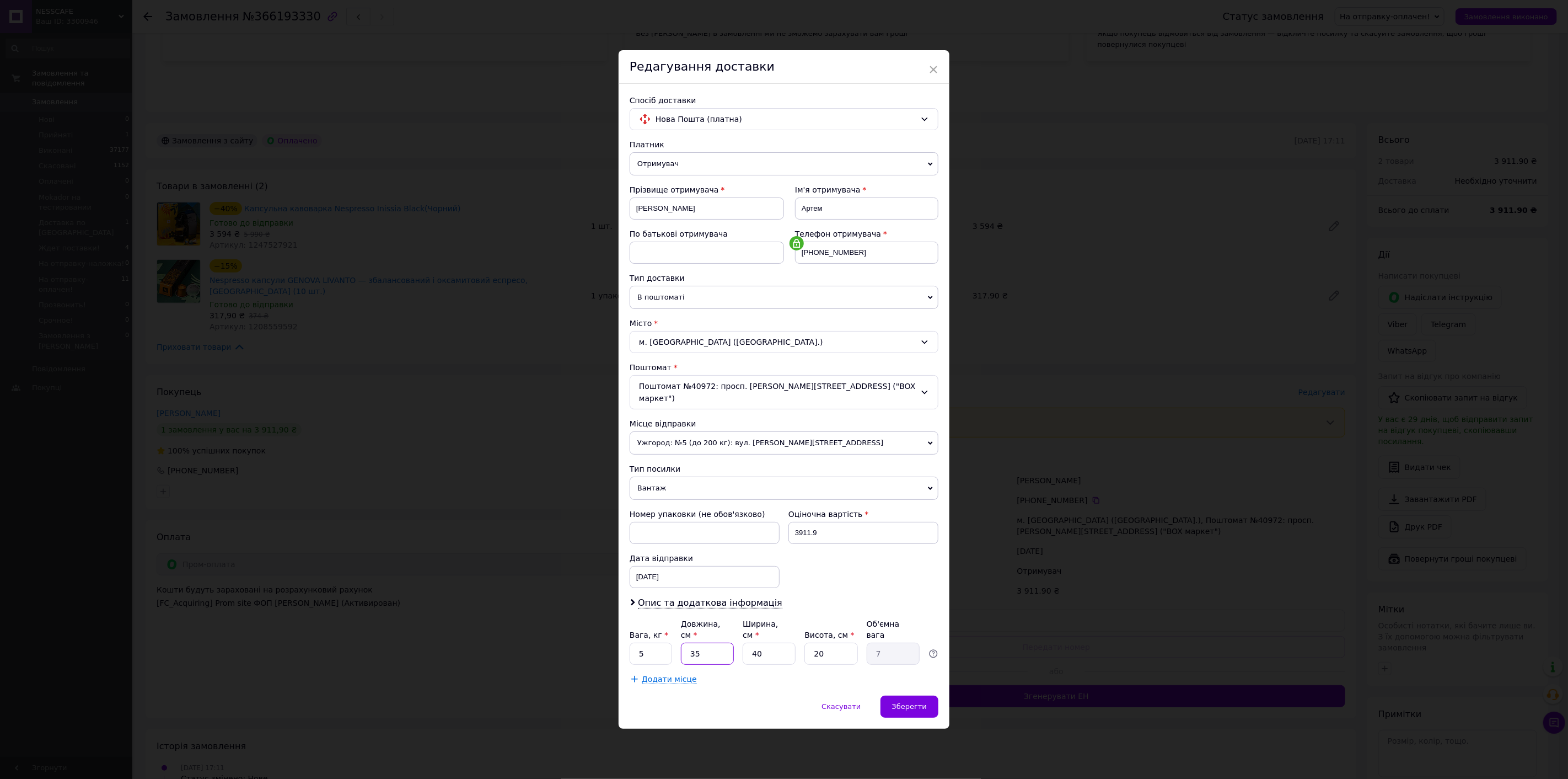
drag, startPoint x: 704, startPoint y: 648, endPoint x: 680, endPoint y: 647, distance: 24.0
click at [681, 647] on input "35" at bounding box center [707, 653] width 53 height 22
type input "4"
type input "0.8"
type input "40"
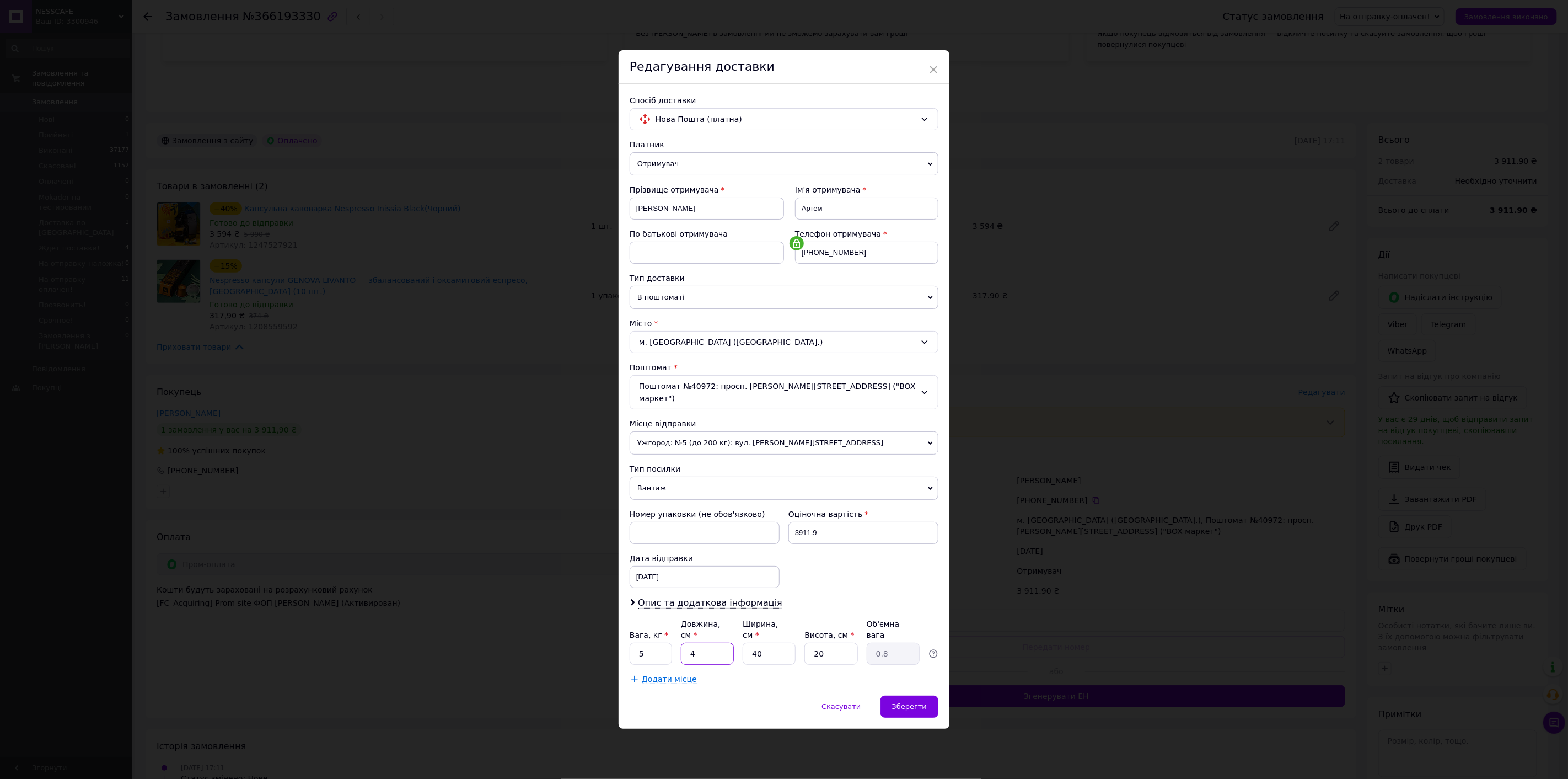
type input "8"
type input "40"
drag, startPoint x: 769, startPoint y: 641, endPoint x: 739, endPoint y: 641, distance: 30.0
click at [739, 641] on div "Вага, кг * 5 Довжина, см * 40 Ширина, см * 40 Висота, см * 20 Об'ємна вага 8" at bounding box center [784, 642] width 309 height 46
type input "3"
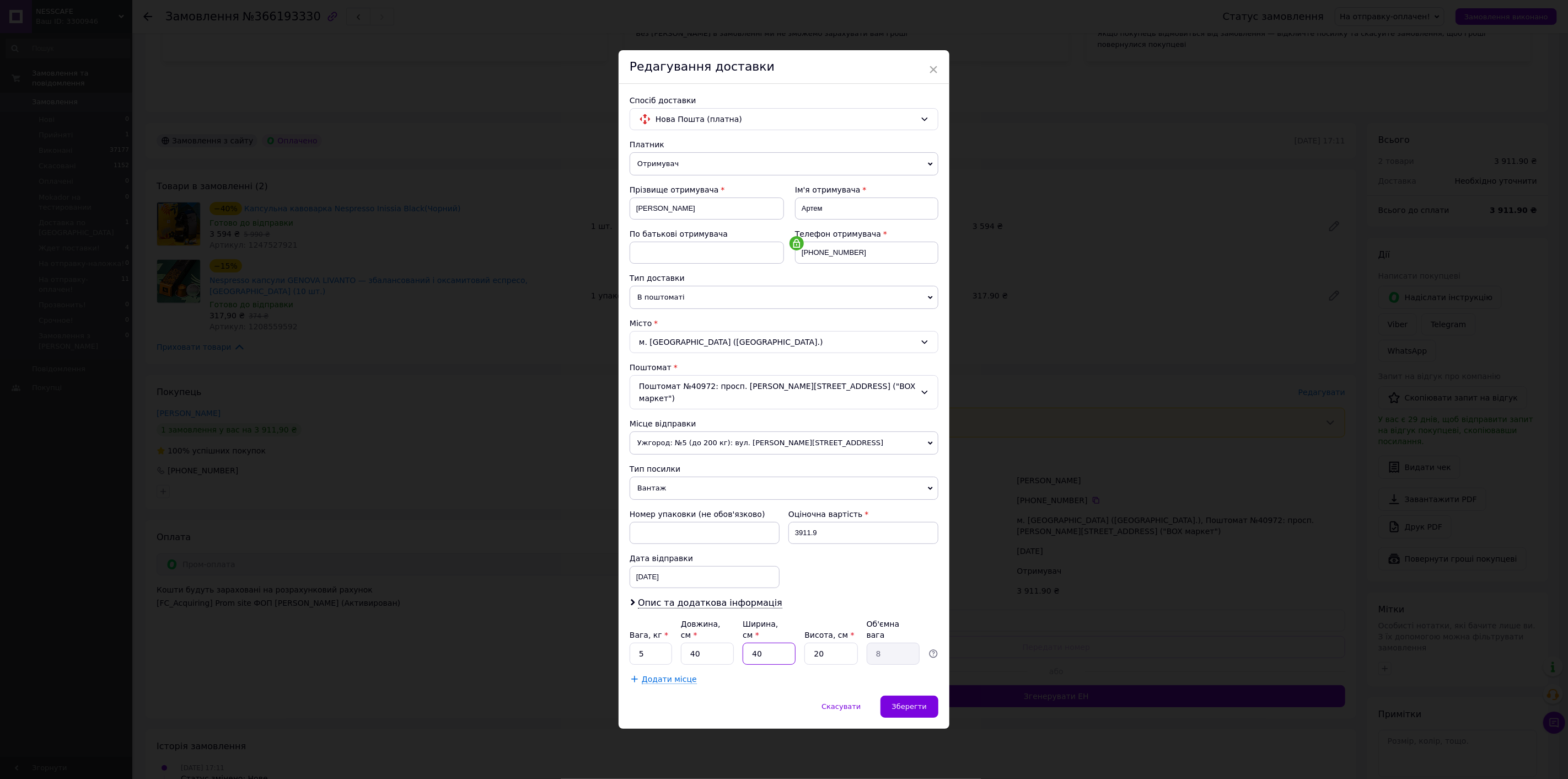
type input "0.6"
type input "35"
type input "7"
type input "35"
drag, startPoint x: 654, startPoint y: 643, endPoint x: 637, endPoint y: 642, distance: 17.0
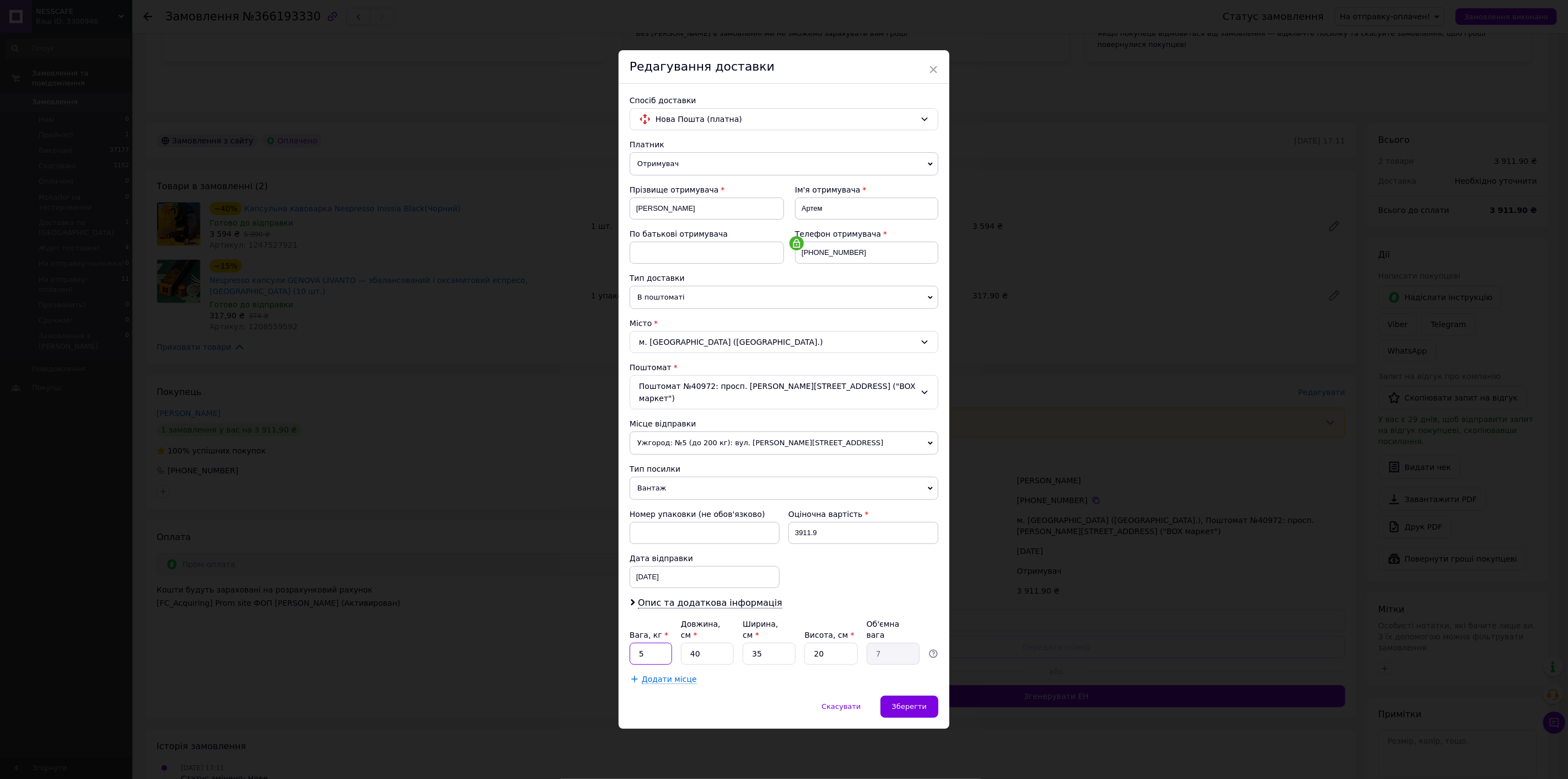
click at [637, 643] on input "5" at bounding box center [651, 653] width 43 height 22
type input "7"
click at [916, 702] on span "Зберегти" at bounding box center [910, 706] width 35 height 8
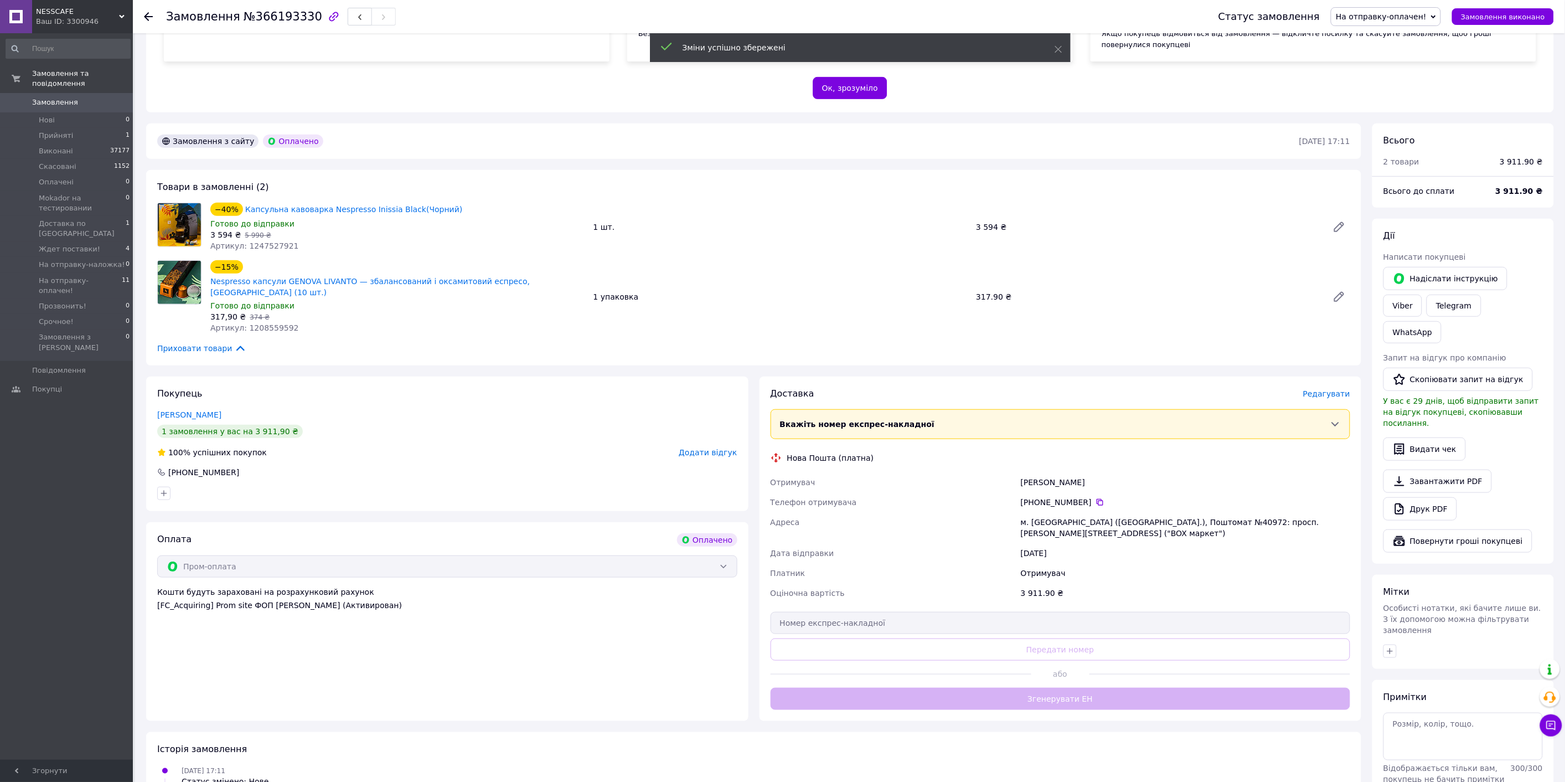
click at [1001, 688] on button "Згенерувати ЕН" at bounding box center [1061, 699] width 580 height 22
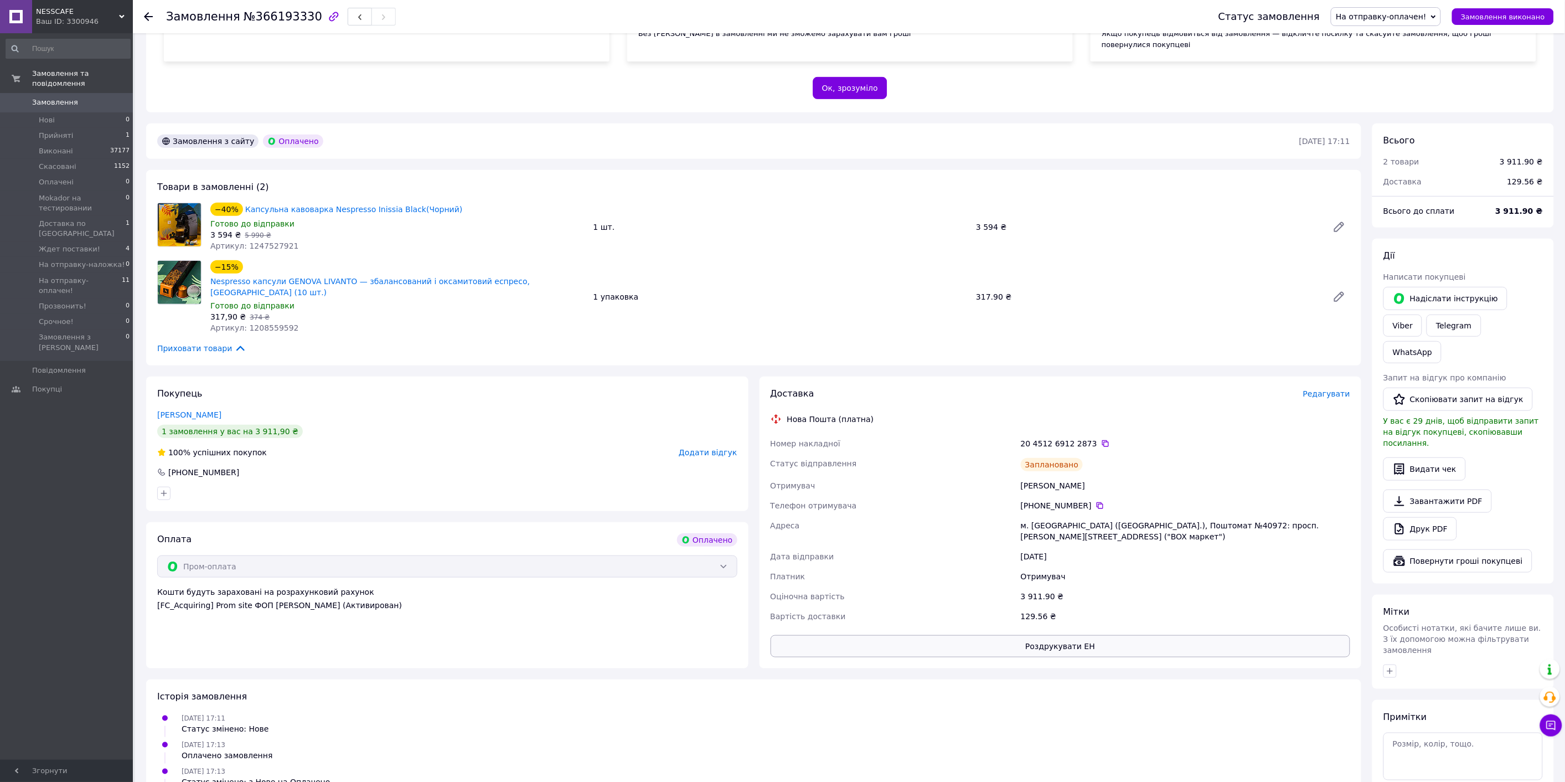
click at [1057, 635] on button "Роздрукувати ЕН" at bounding box center [1061, 646] width 580 height 22
drag, startPoint x: 1113, startPoint y: 418, endPoint x: 786, endPoint y: 393, distance: 328.1
click at [786, 393] on div "Доставка Редагувати Нова Пошта (платна) Номер накладної 20 4512 6912 2873   Ста…" at bounding box center [1061, 522] width 580 height 270
copy div "Нова Пошта (платна) Номер накладної 20 4512 6912 2873"
click at [1499, 22] on button "Замовлення виконано" at bounding box center [1503, 16] width 102 height 17
